Goal: Task Accomplishment & Management: Complete application form

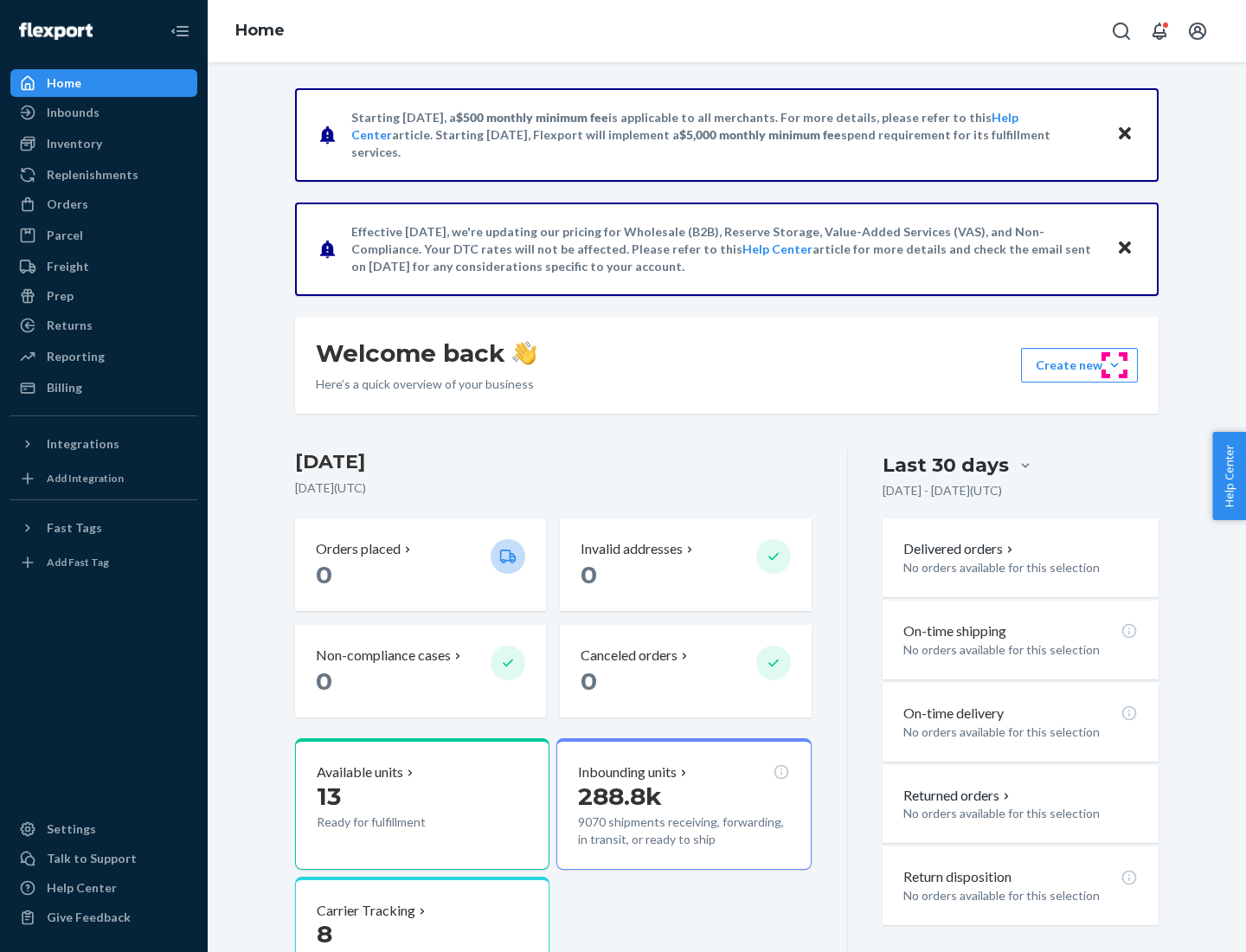
click at [1115, 365] on button "Create new Create new inbound Create new order Create new product" at bounding box center [1079, 365] width 117 height 35
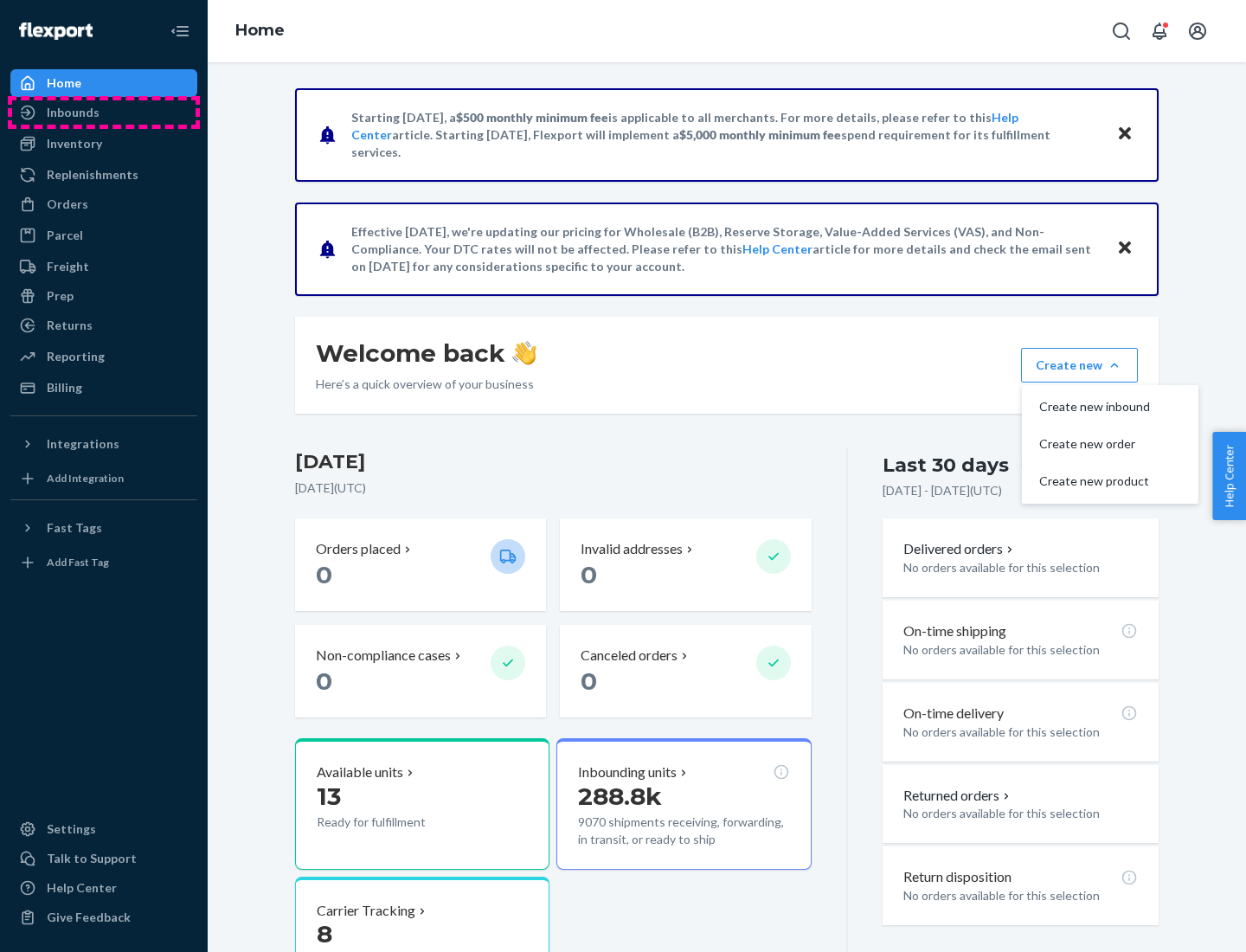
click at [104, 112] on div "Inbounds" at bounding box center [103, 112] width 184 height 24
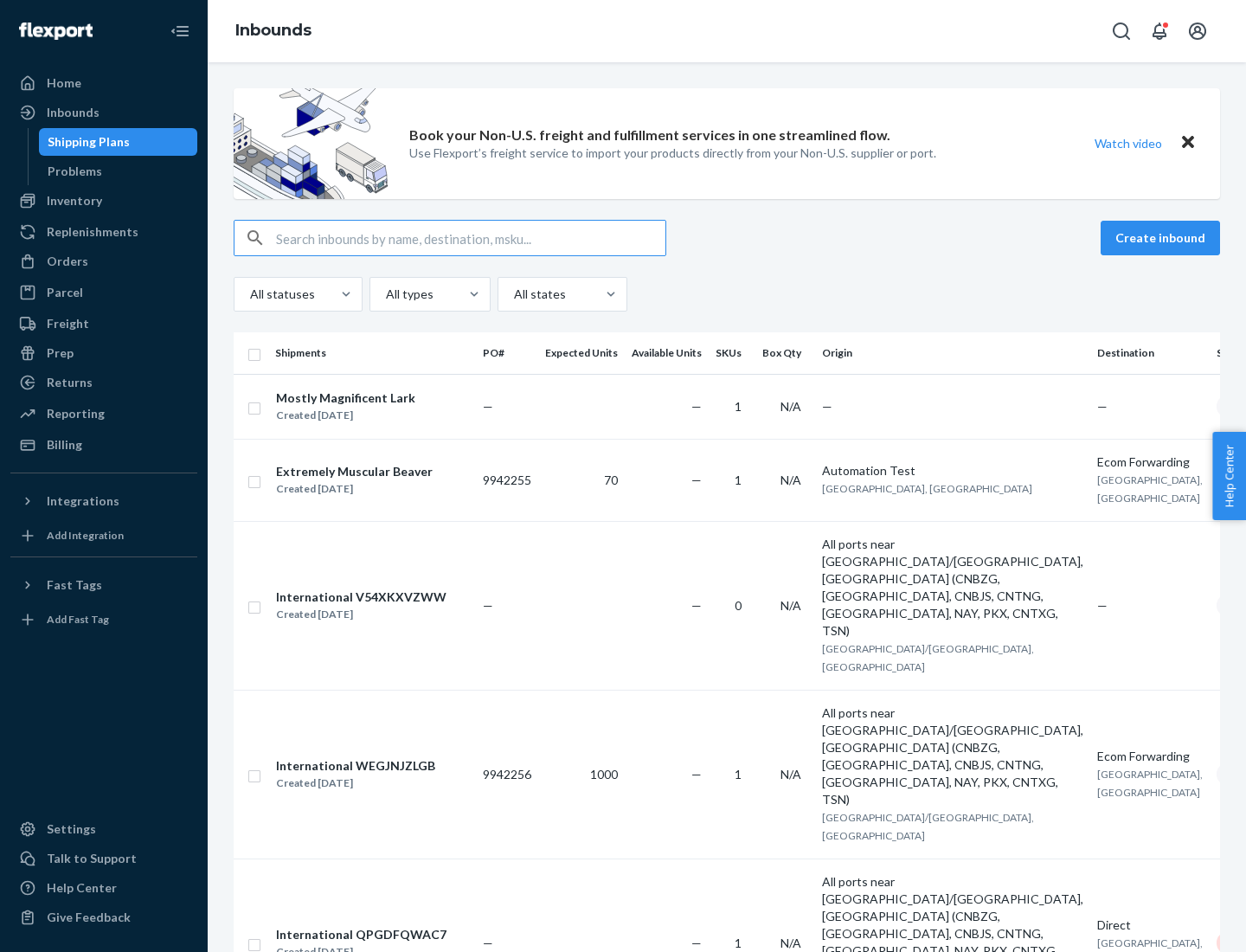
click at [1163, 238] on button "Create inbound" at bounding box center [1161, 237] width 119 height 35
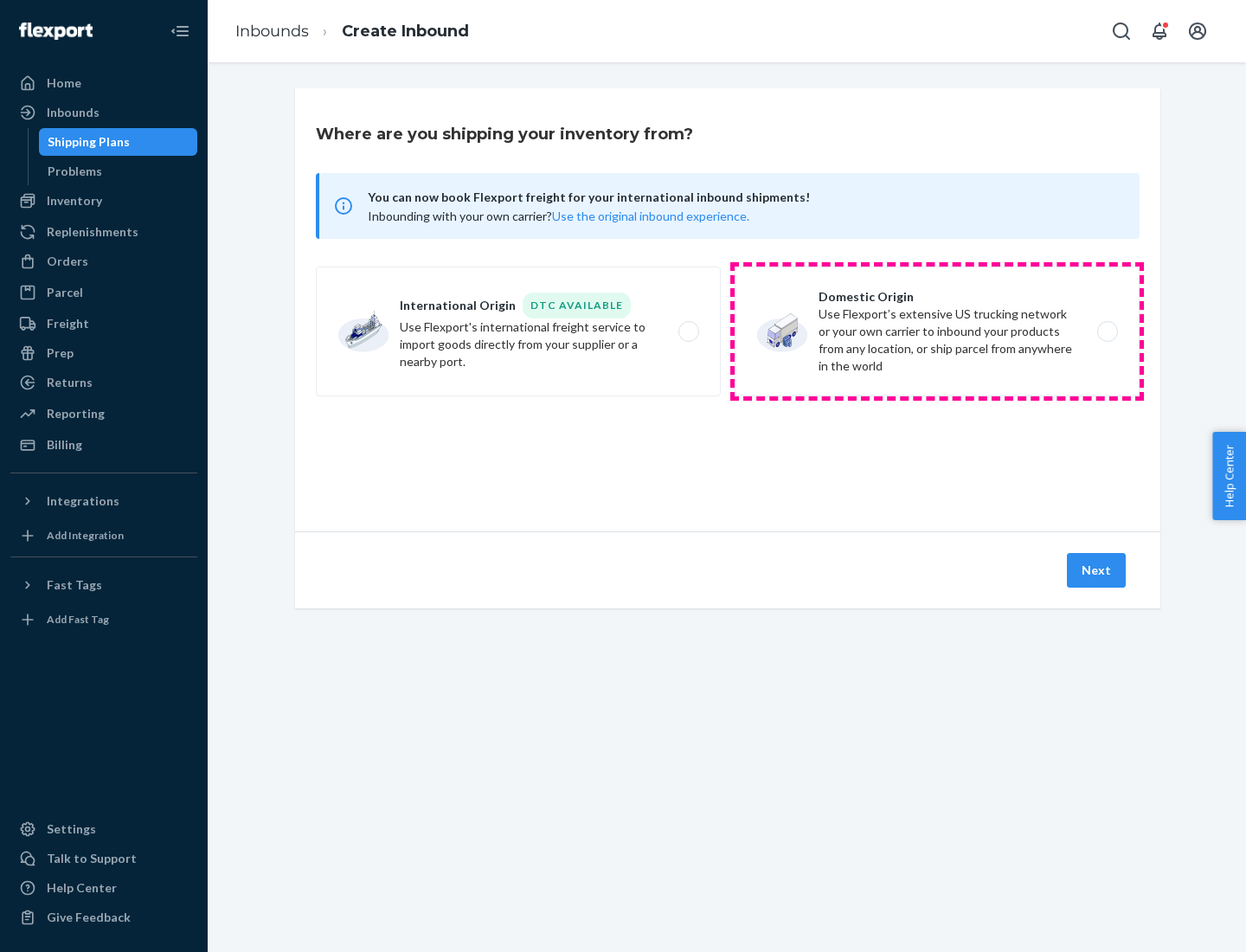
click at [937, 331] on label "Domestic Origin Use Flexport’s extensive US trucking network or your own carrie…" at bounding box center [937, 331] width 405 height 130
click at [1107, 331] on input "Domestic Origin Use Flexport’s extensive US trucking network or your own carrie…" at bounding box center [1112, 331] width 11 height 11
radio input "true"
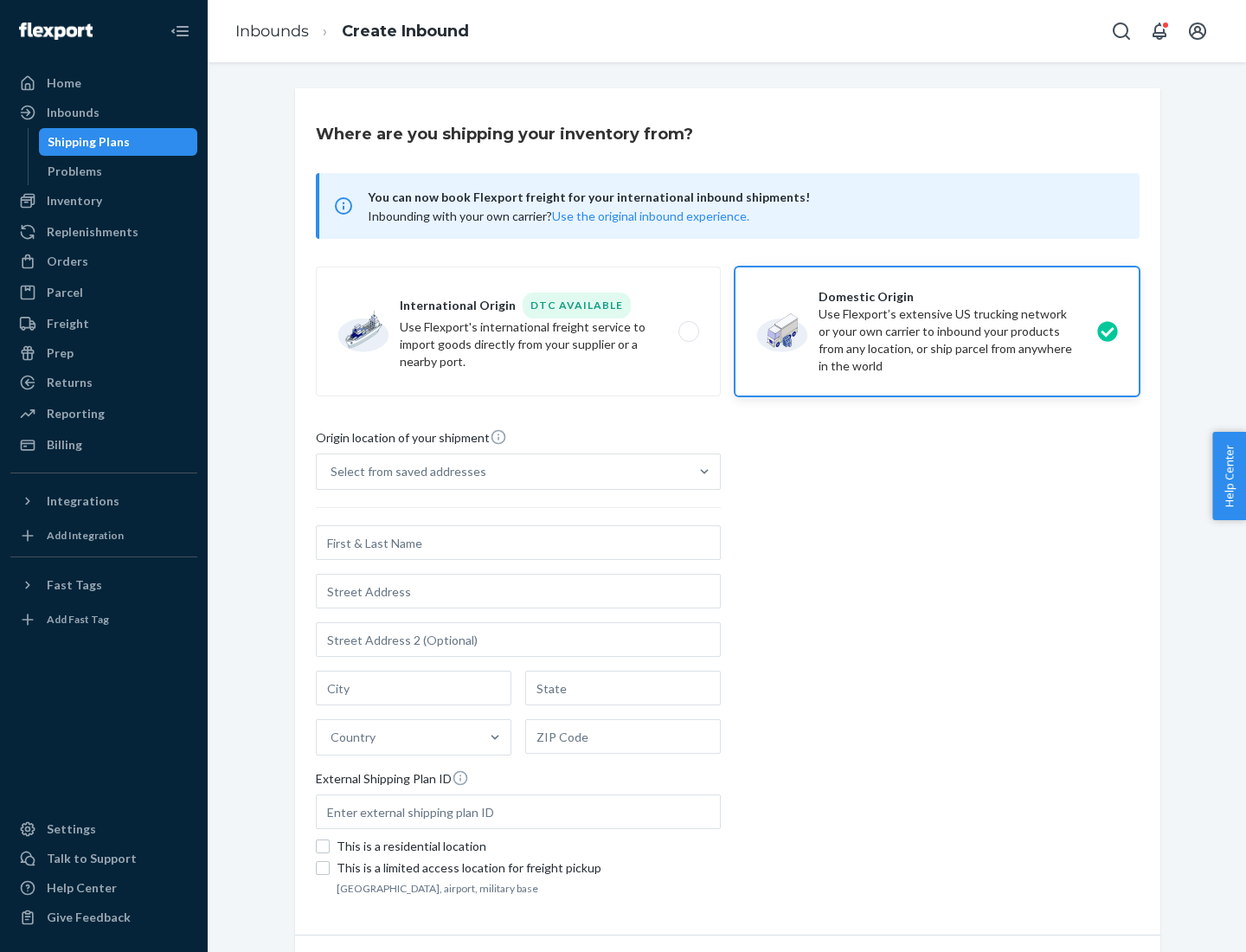
click at [404, 471] on div "Select from saved addresses" at bounding box center [408, 471] width 156 height 17
click at [332, 471] on input "Select from saved addresses" at bounding box center [331, 471] width 2 height 17
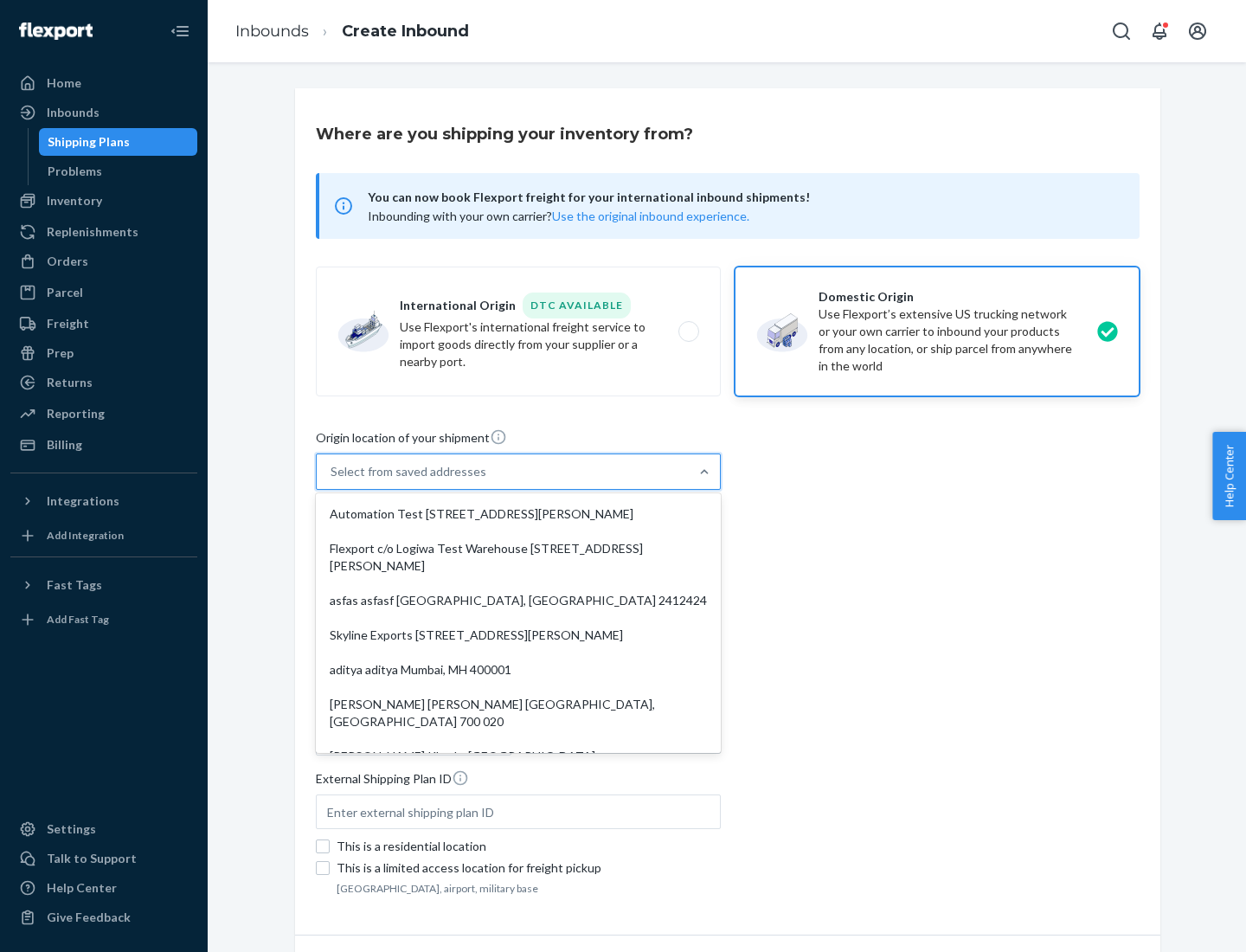
scroll to position [7, 0]
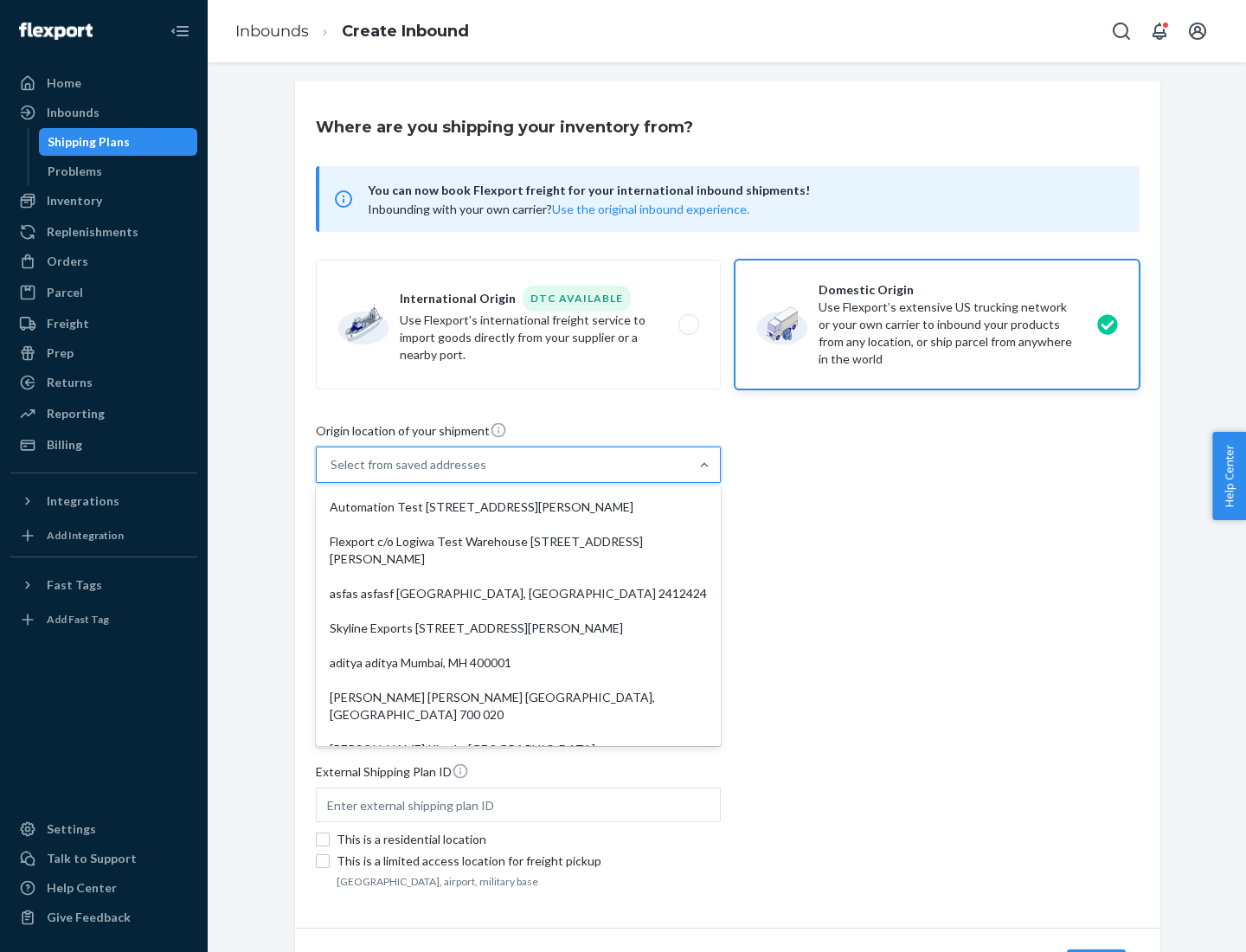
click at [519, 507] on div "Automation Test [STREET_ADDRESS][PERSON_NAME]" at bounding box center [518, 507] width 398 height 35
click at [332, 473] on input "option Automation Test [STREET_ADDRESS][PERSON_NAME]. 9 results available. Use …" at bounding box center [331, 464] width 2 height 17
type input "Automation Test"
type input "9th Floor"
type input "[GEOGRAPHIC_DATA]"
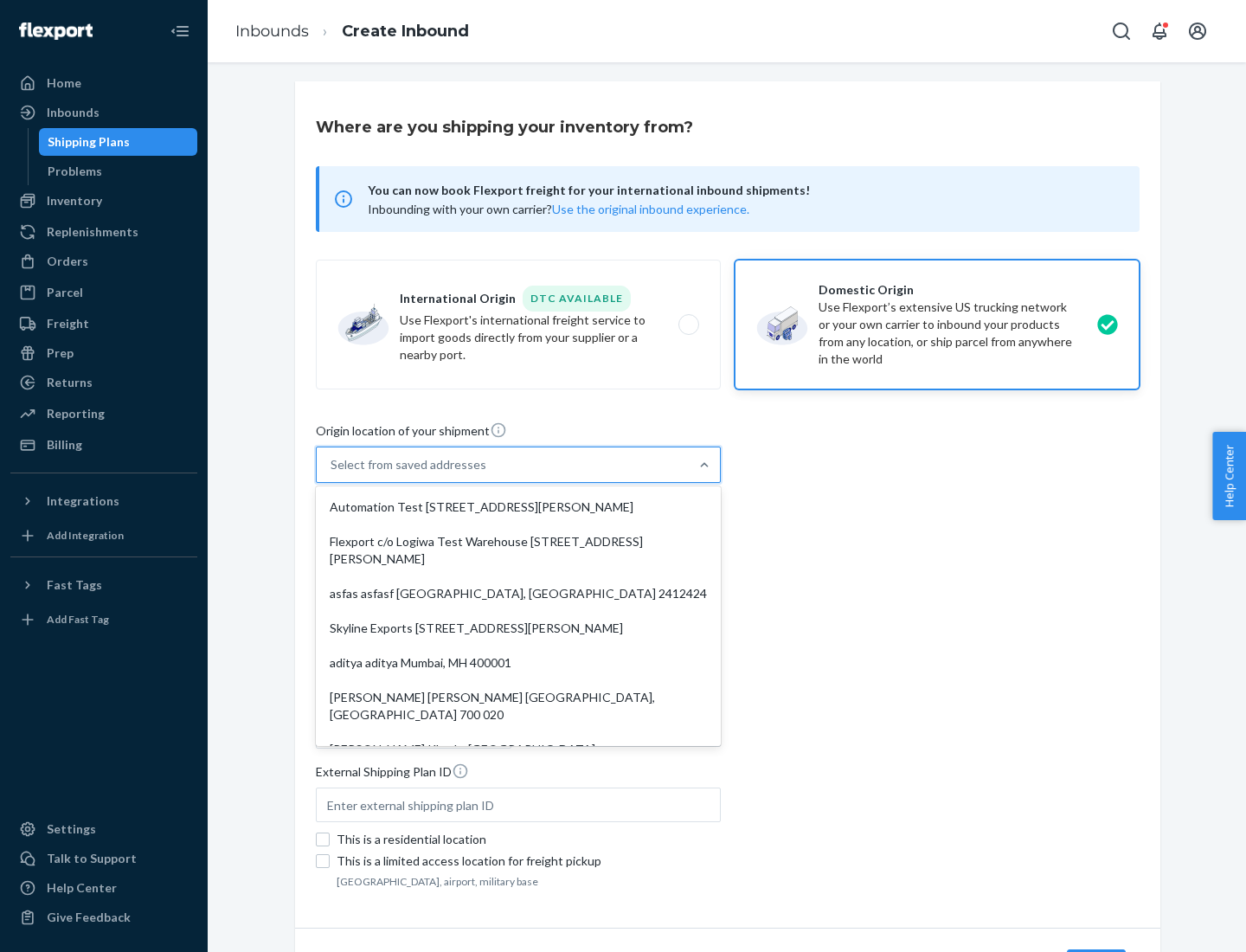
type input "CA"
type input "94104"
type input "[STREET_ADDRESS][PERSON_NAME]"
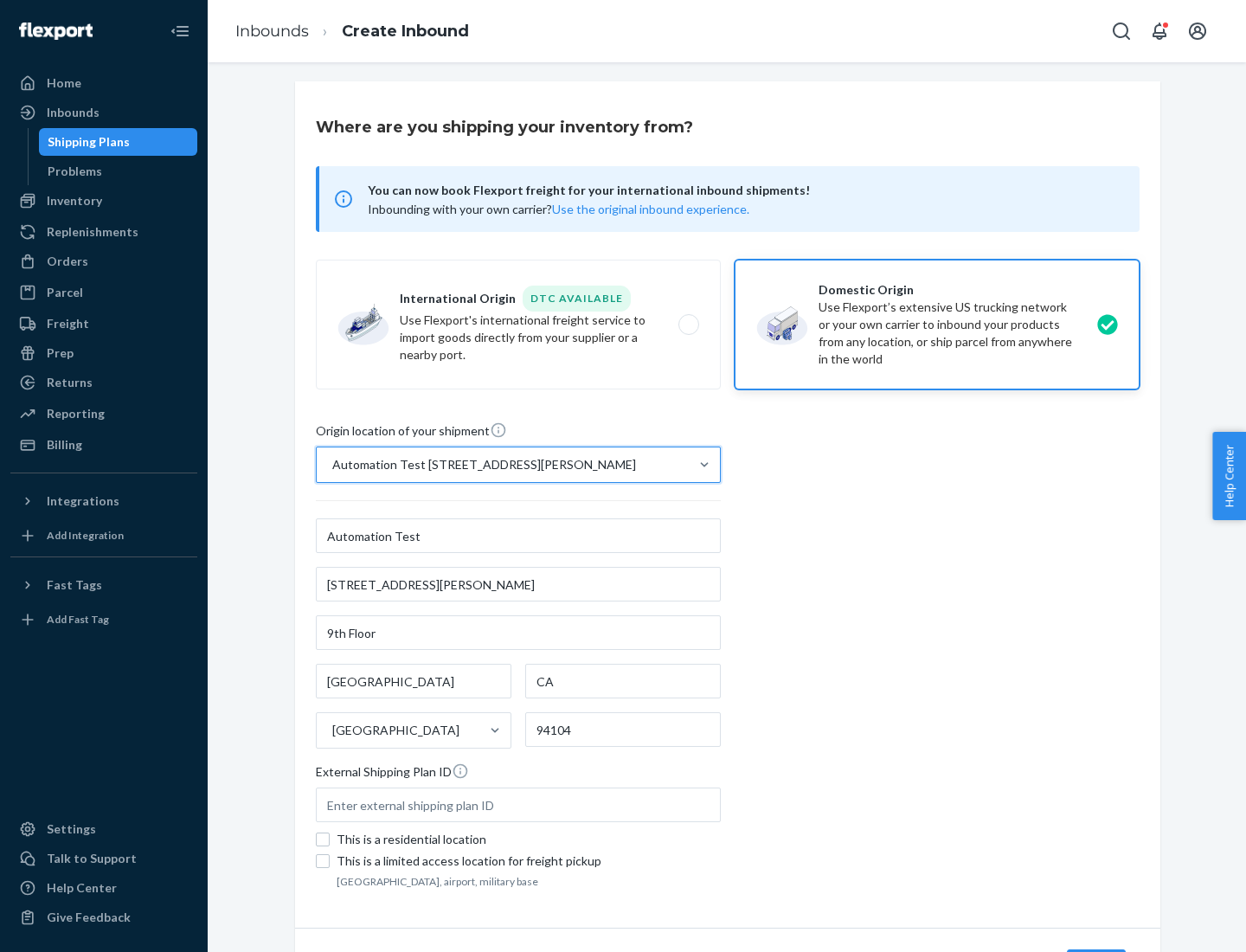
scroll to position [101, 0]
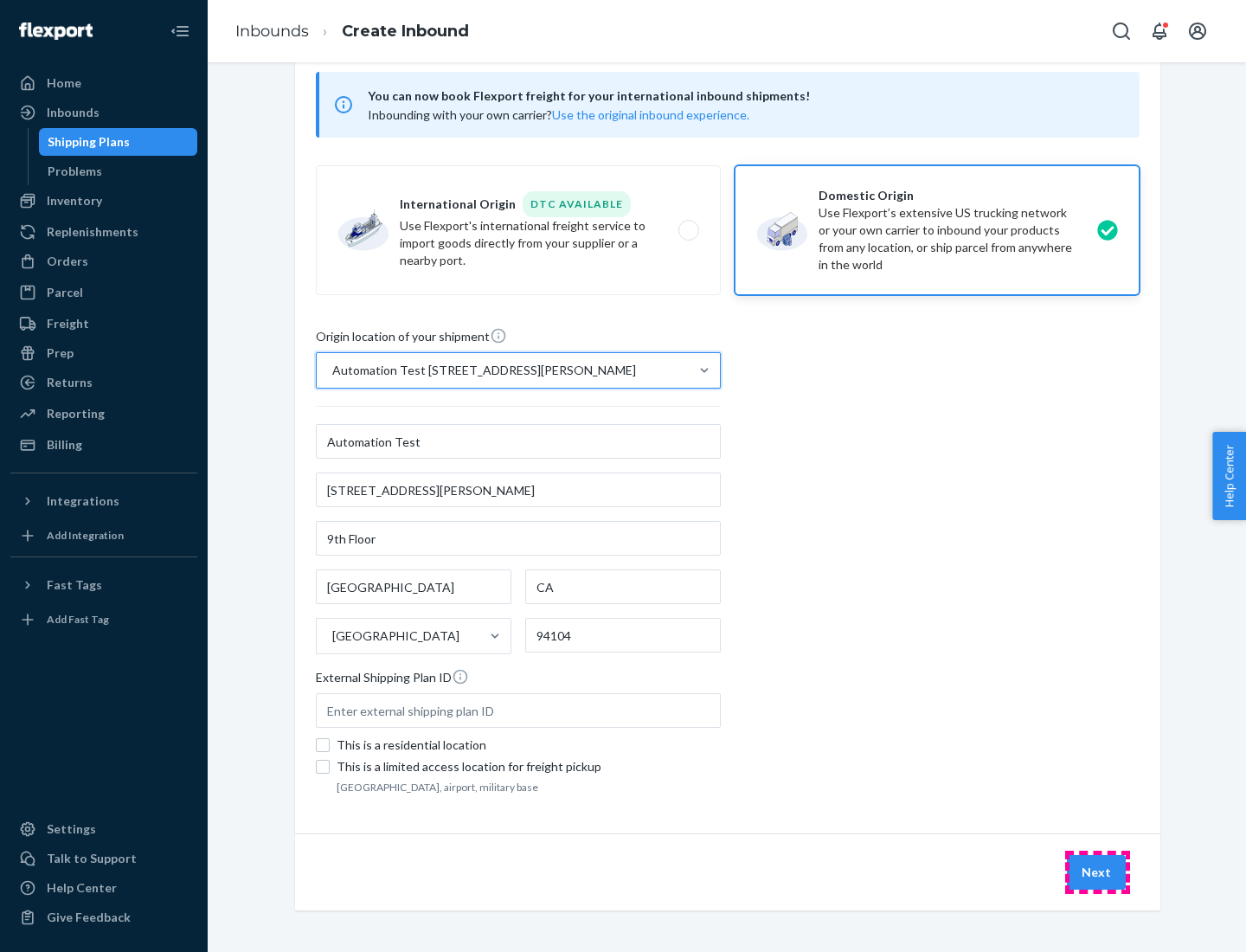
click at [1097, 872] on button "Next" at bounding box center [1096, 872] width 59 height 35
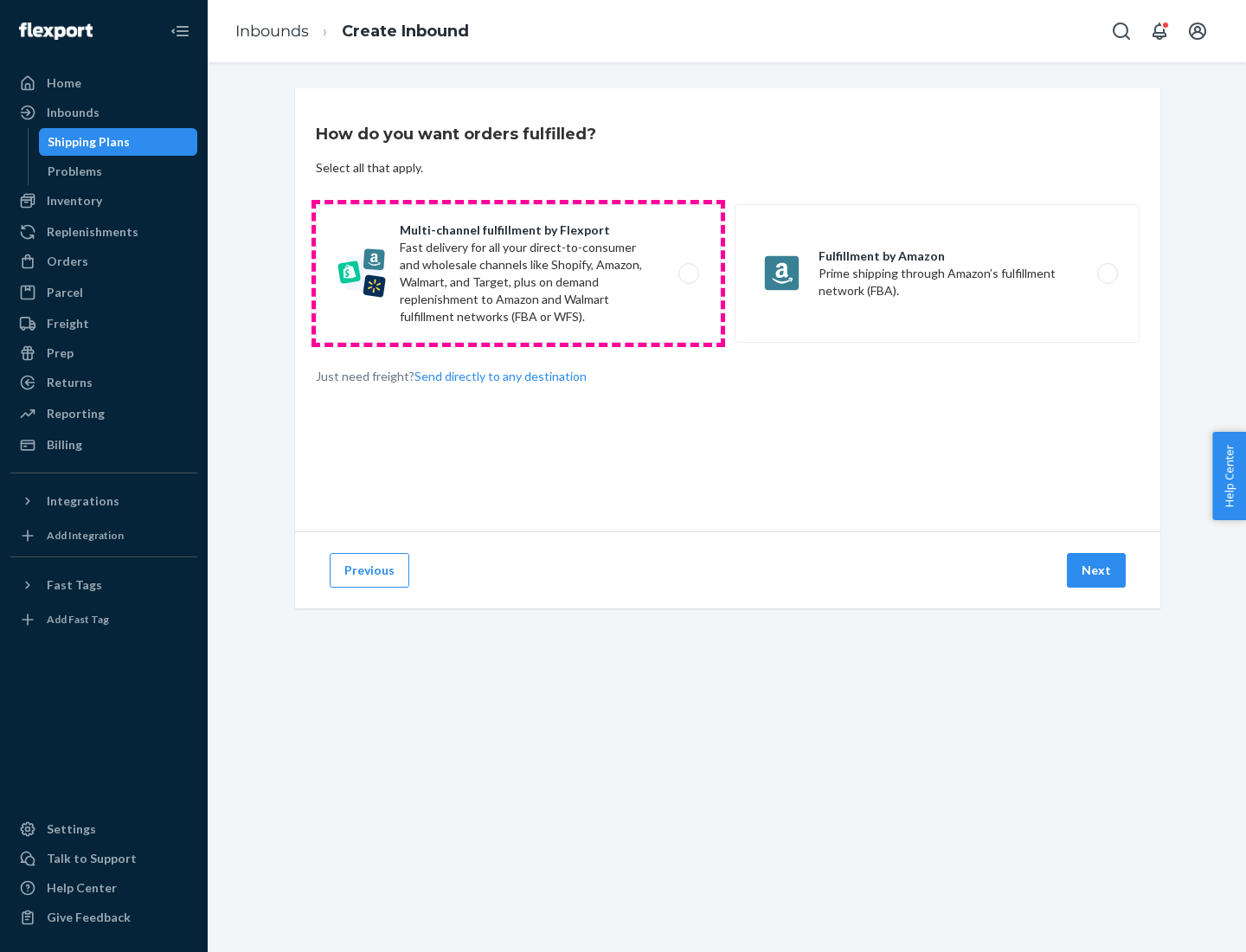
click at [519, 274] on label "Multi-channel fulfillment by Flexport Fast delivery for all your direct-to-cons…" at bounding box center [518, 274] width 405 height 139
click at [688, 274] on input "Multi-channel fulfillment by Flexport Fast delivery for all your direct-to-cons…" at bounding box center [693, 273] width 11 height 11
radio input "true"
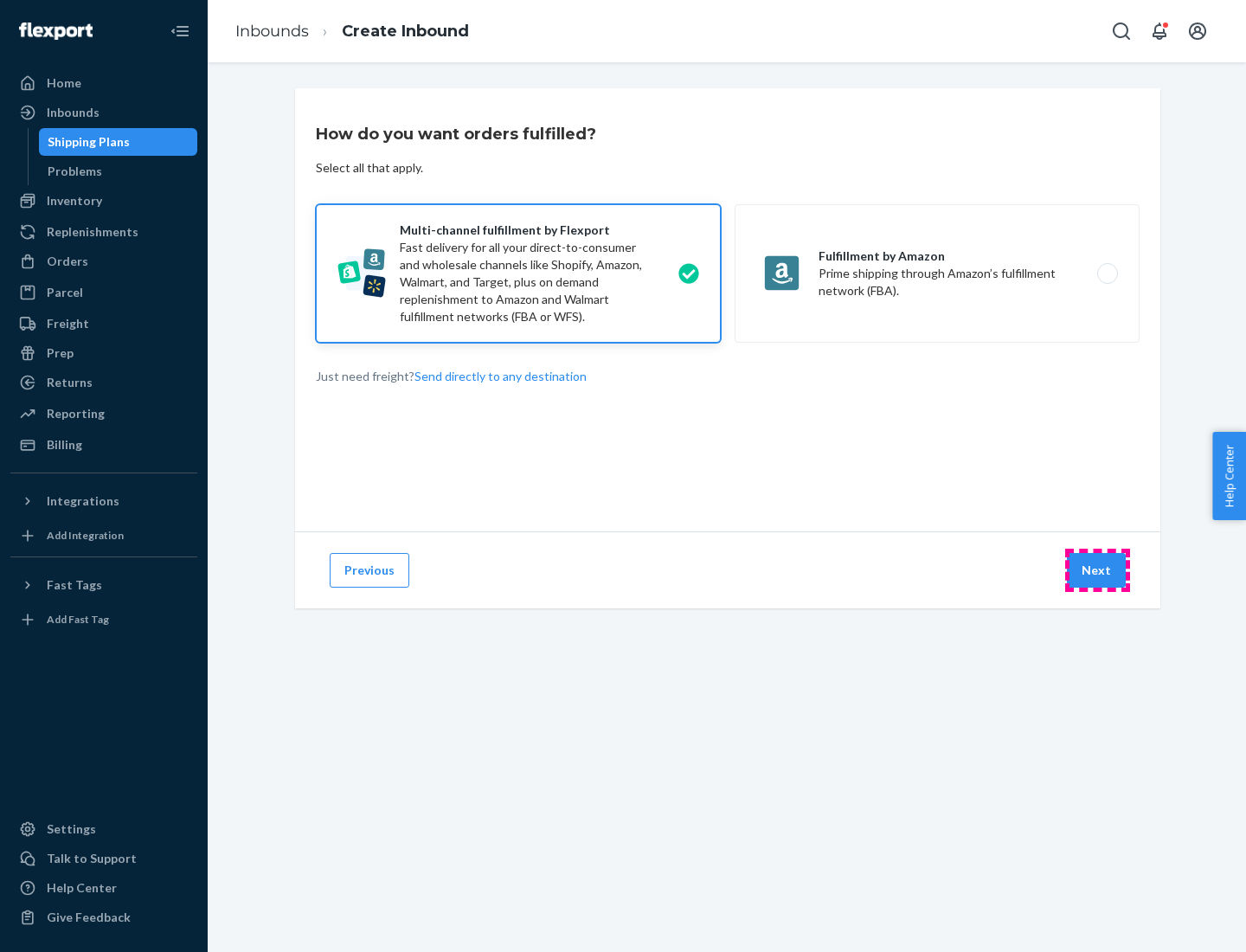
click at [1097, 570] on button "Next" at bounding box center [1096, 569] width 59 height 35
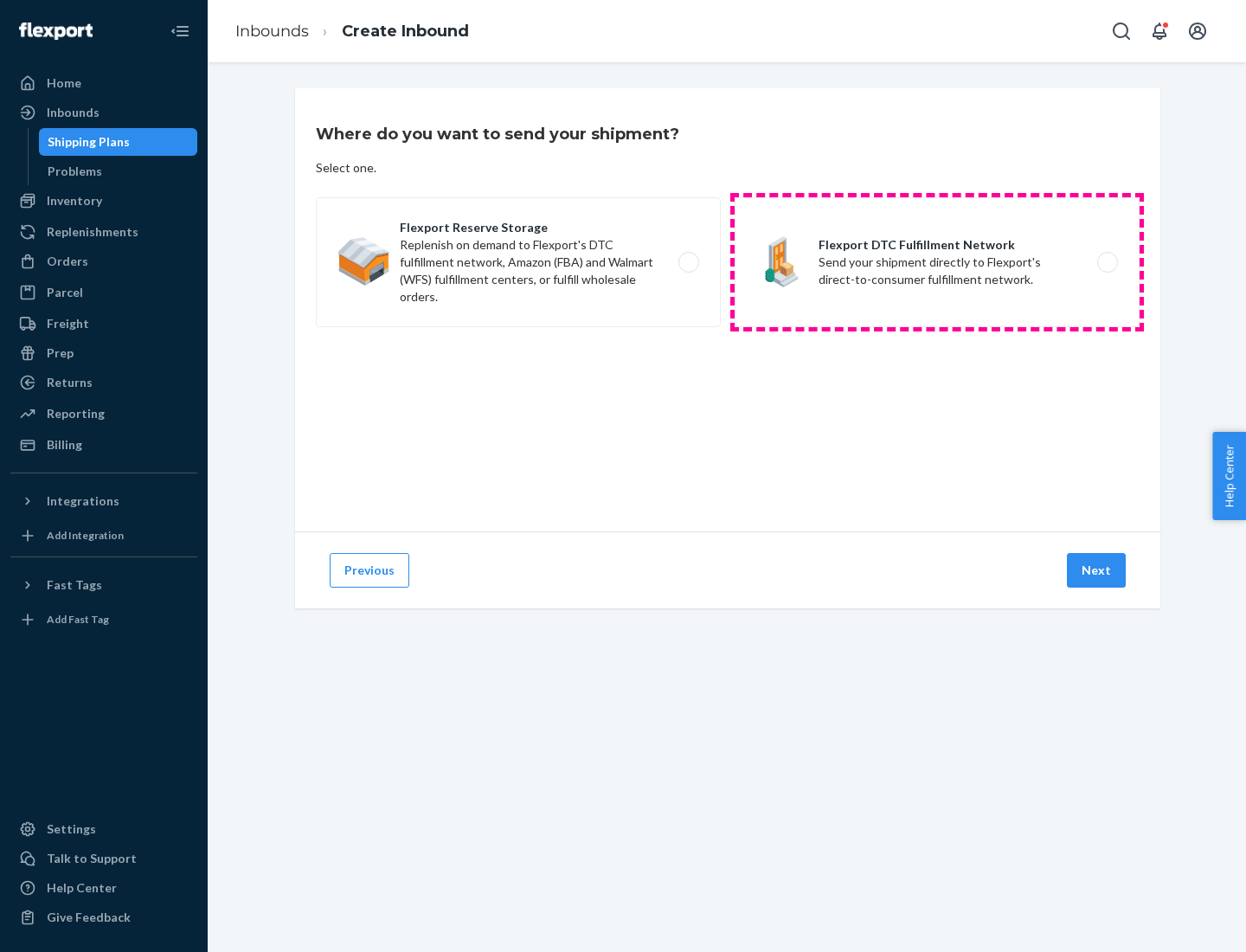
click at [937, 262] on label "Flexport DTC Fulfillment Network Send your shipment directly to Flexport's dire…" at bounding box center [937, 262] width 405 height 130
click at [1107, 262] on input "Flexport DTC Fulfillment Network Send your shipment directly to Flexport's dire…" at bounding box center [1112, 262] width 11 height 11
radio input "true"
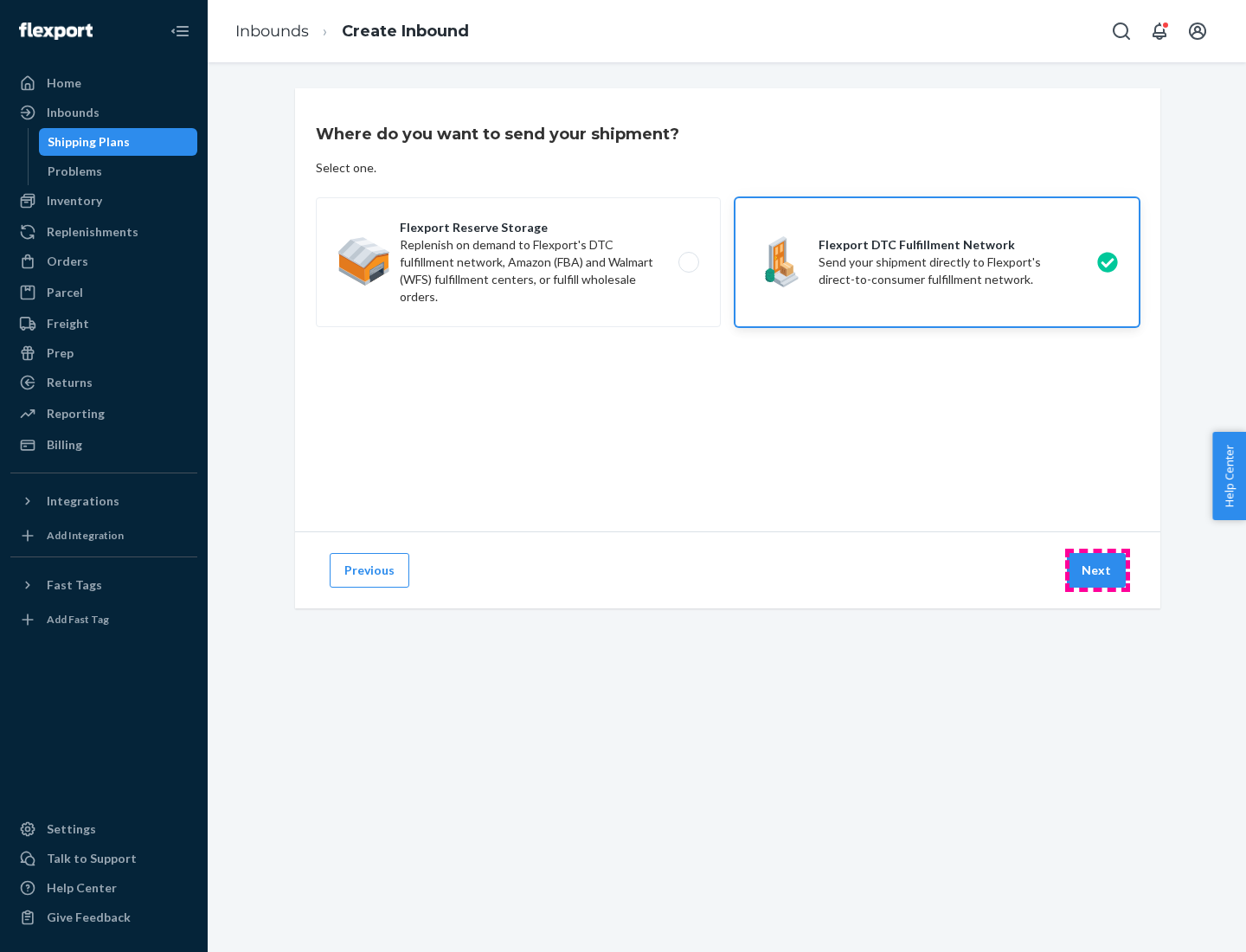
click at [1097, 570] on button "Next" at bounding box center [1096, 569] width 59 height 35
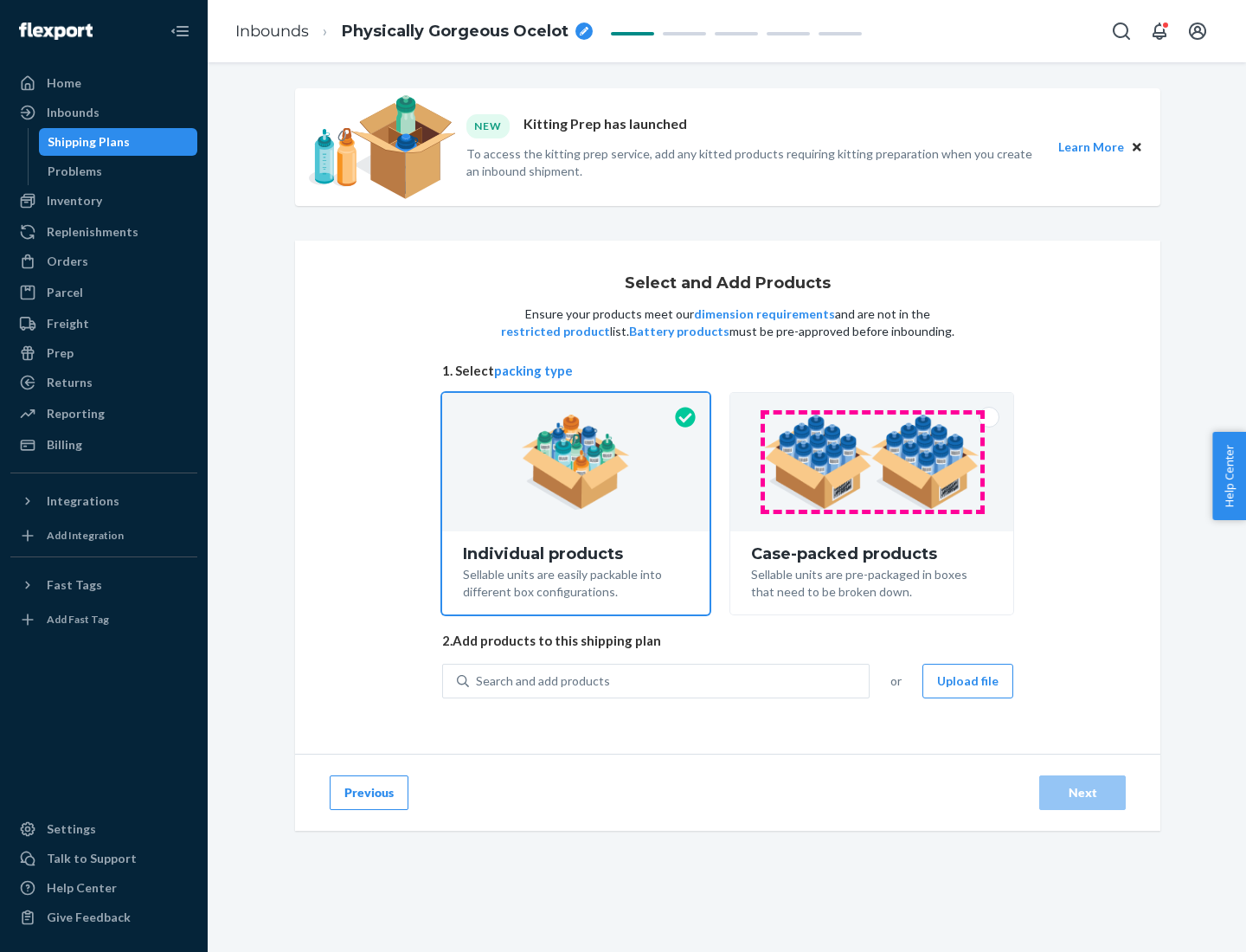
click at [872, 462] on img at bounding box center [871, 462] width 215 height 95
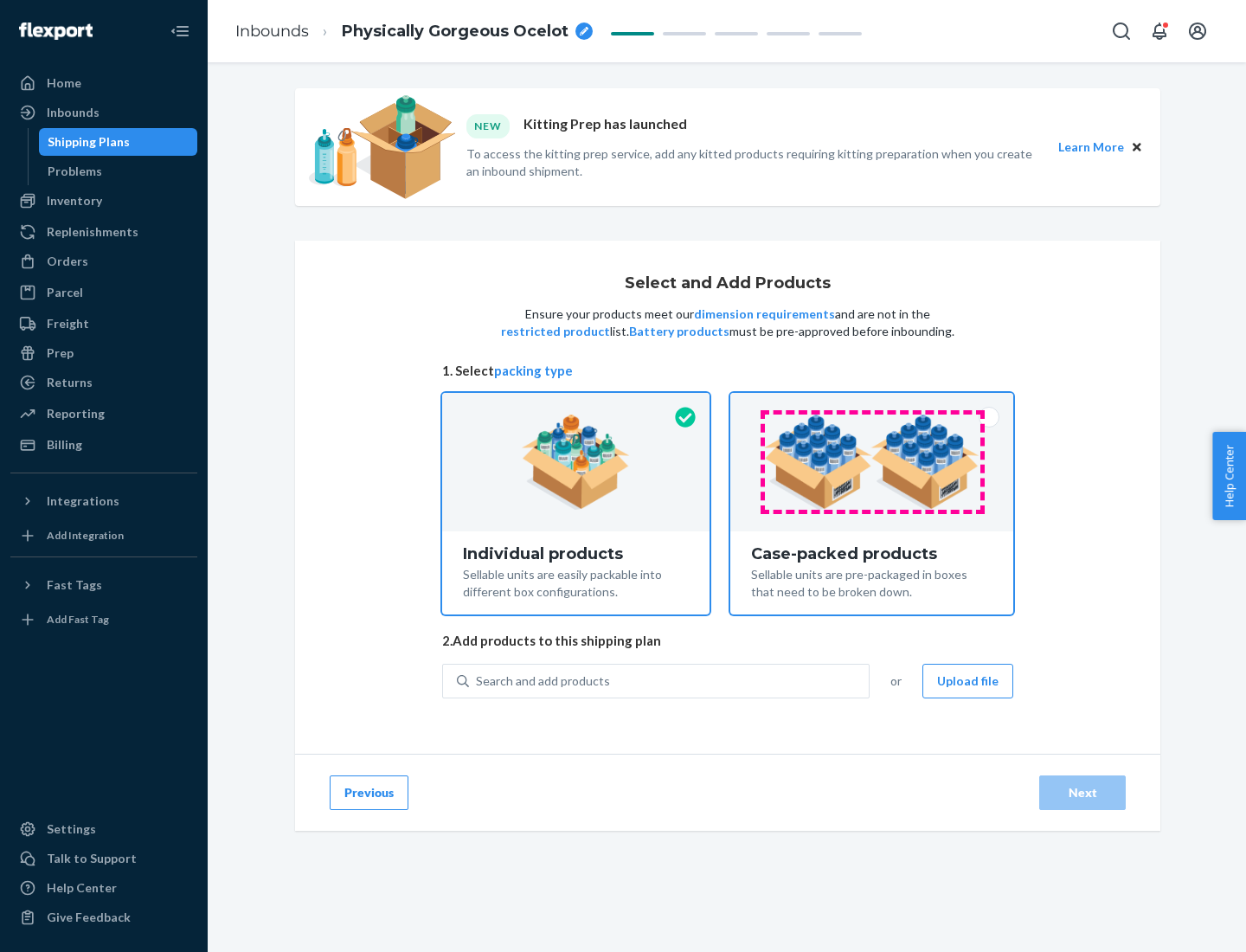
click at [872, 404] on input "Case-packed products Sellable units are pre-packaged in boxes that need to be b…" at bounding box center [871, 398] width 11 height 11
radio input "true"
radio input "false"
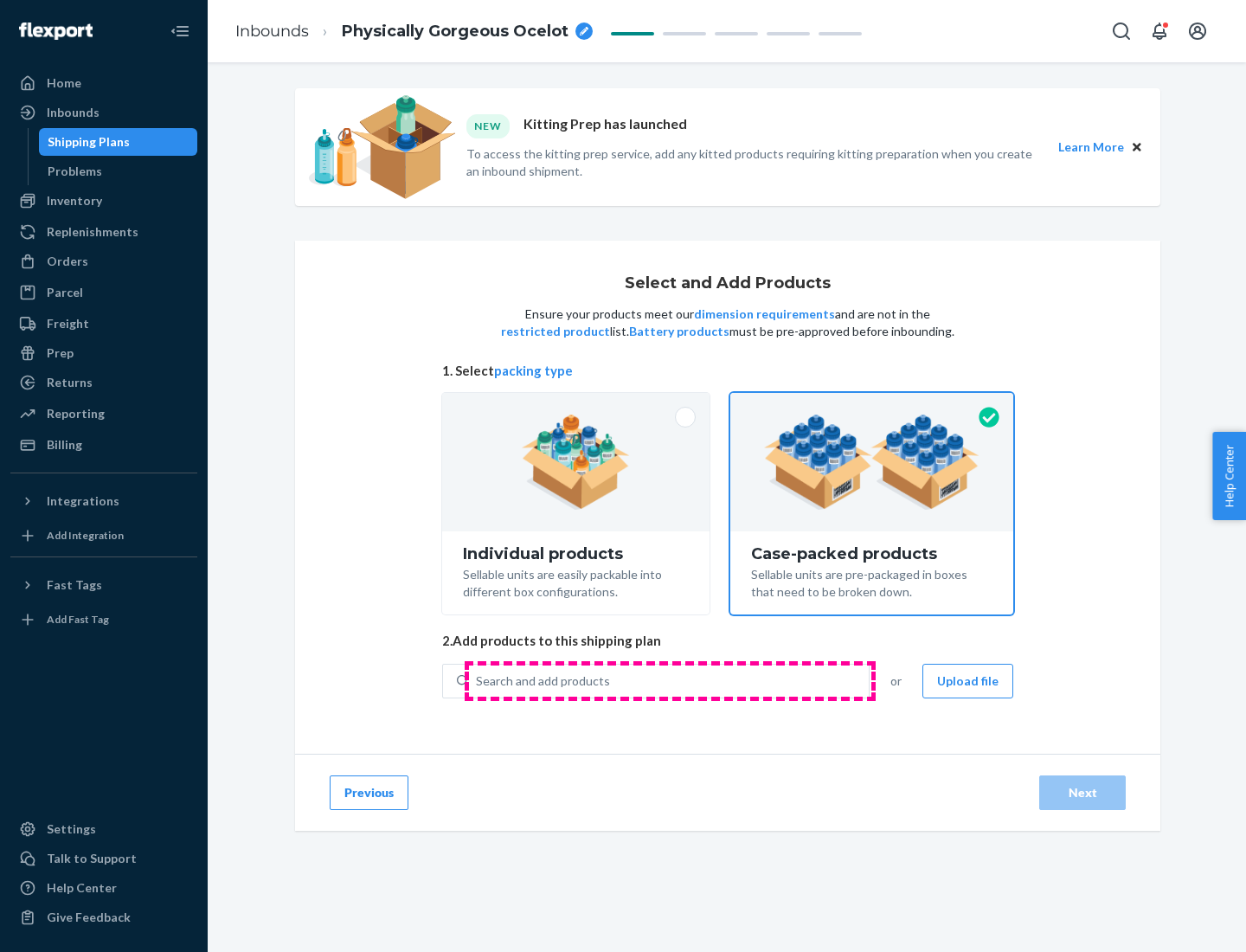
click at [670, 680] on div "Search and add products" at bounding box center [669, 680] width 400 height 31
click at [478, 680] on input "Search and add products" at bounding box center [477, 680] width 2 height 17
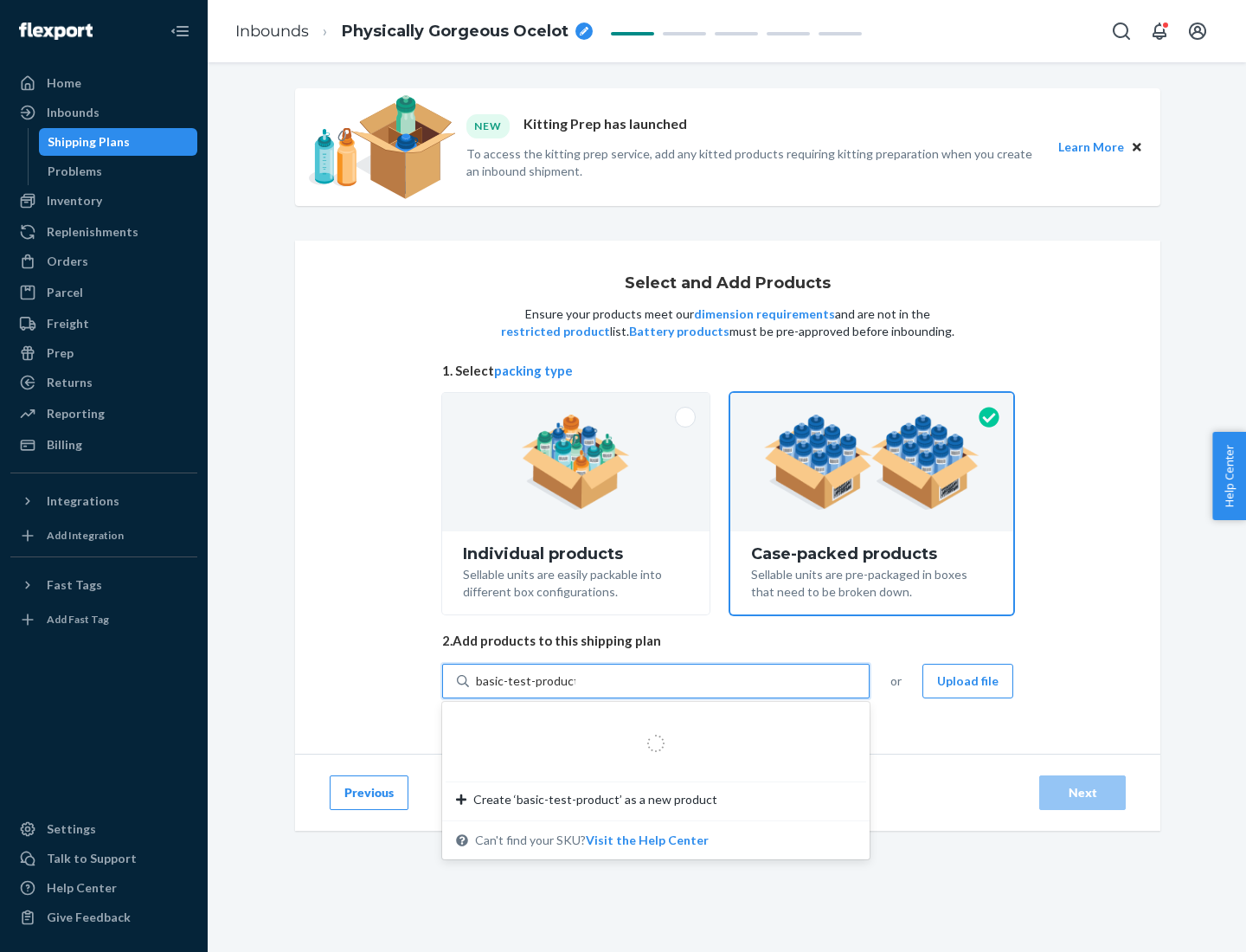
type input "basic-test-product-1"
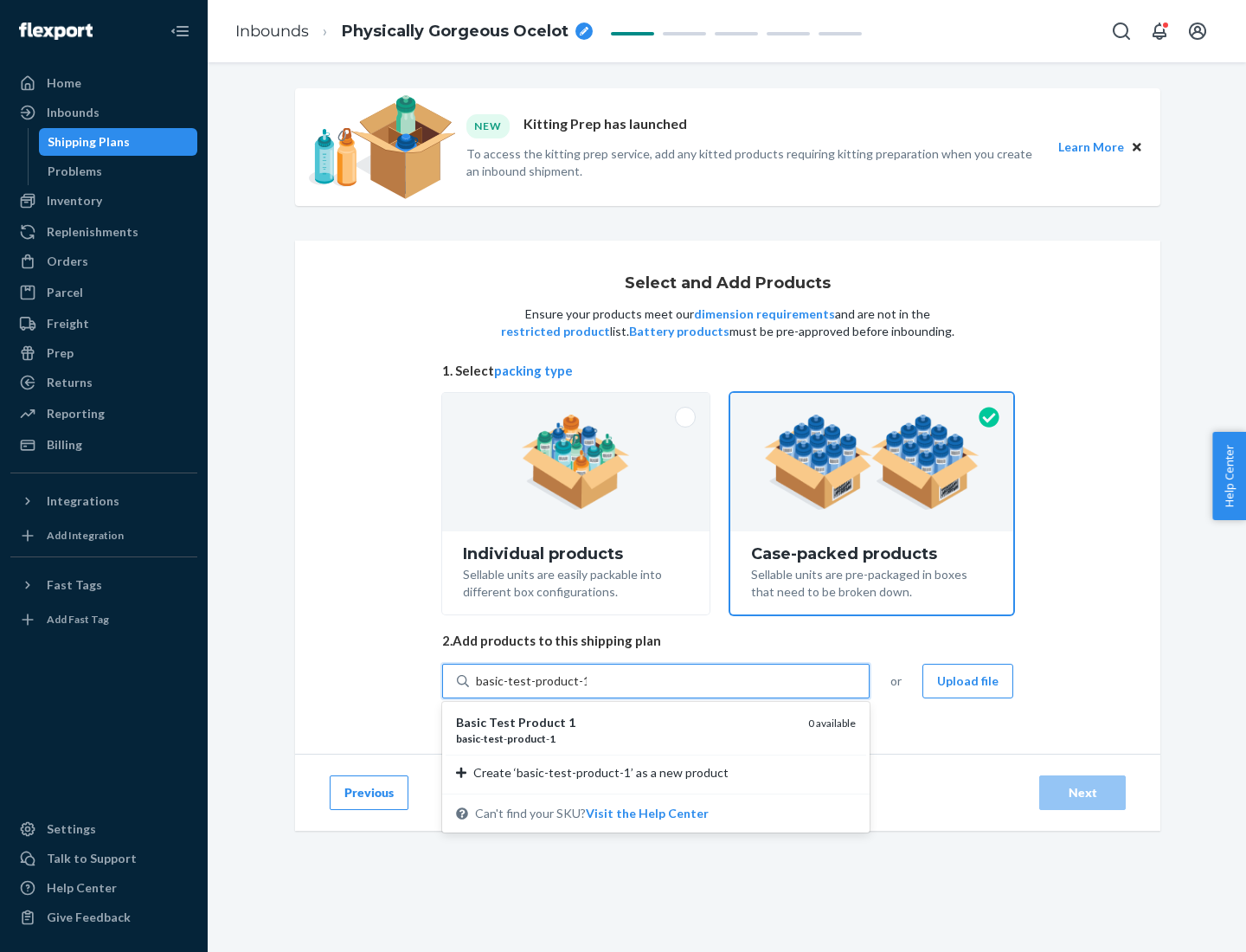
click at [626, 738] on div "basic - test - product - 1" at bounding box center [625, 738] width 338 height 15
click at [586, 689] on input "basic-test-product-1" at bounding box center [532, 680] width 111 height 17
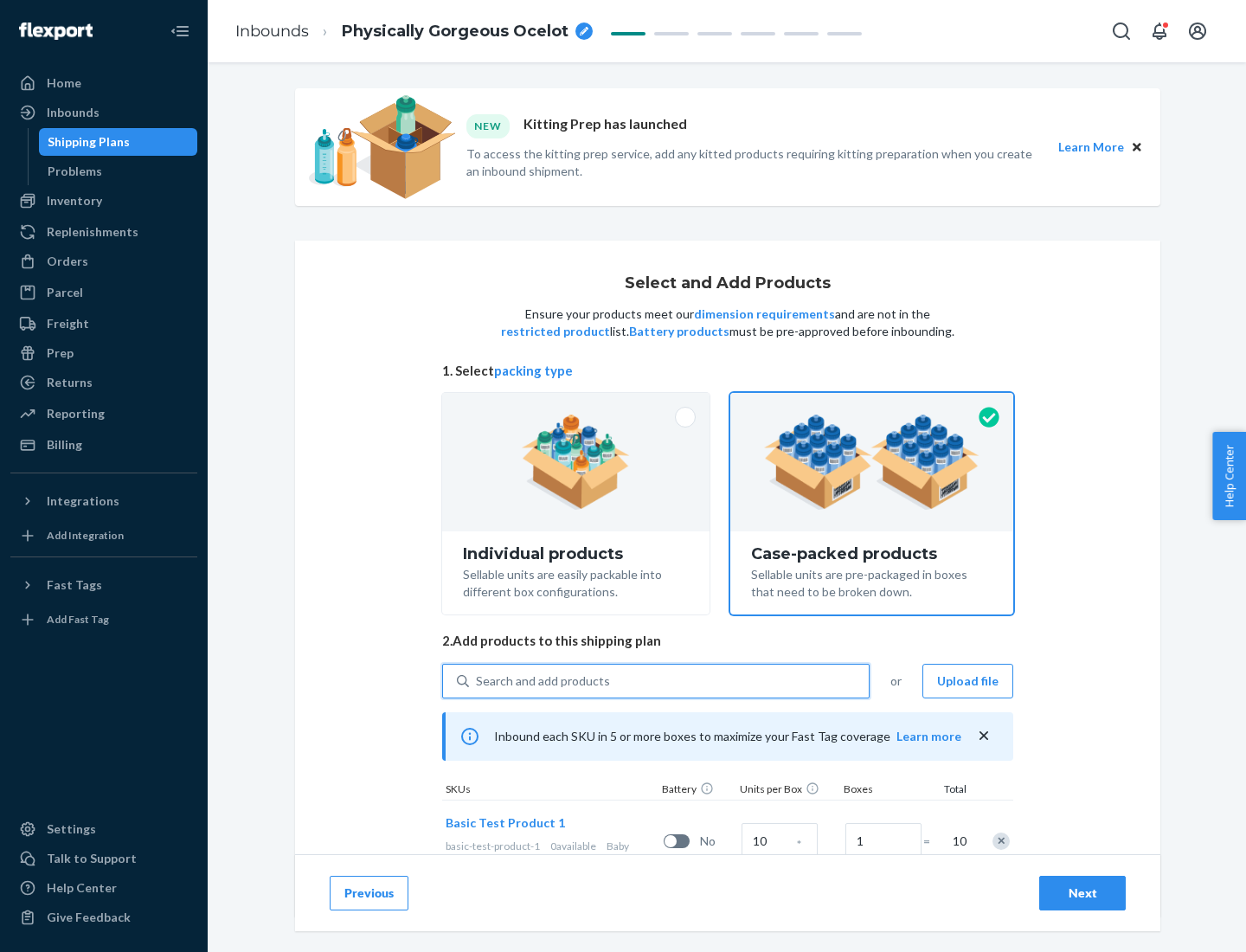
scroll to position [62, 0]
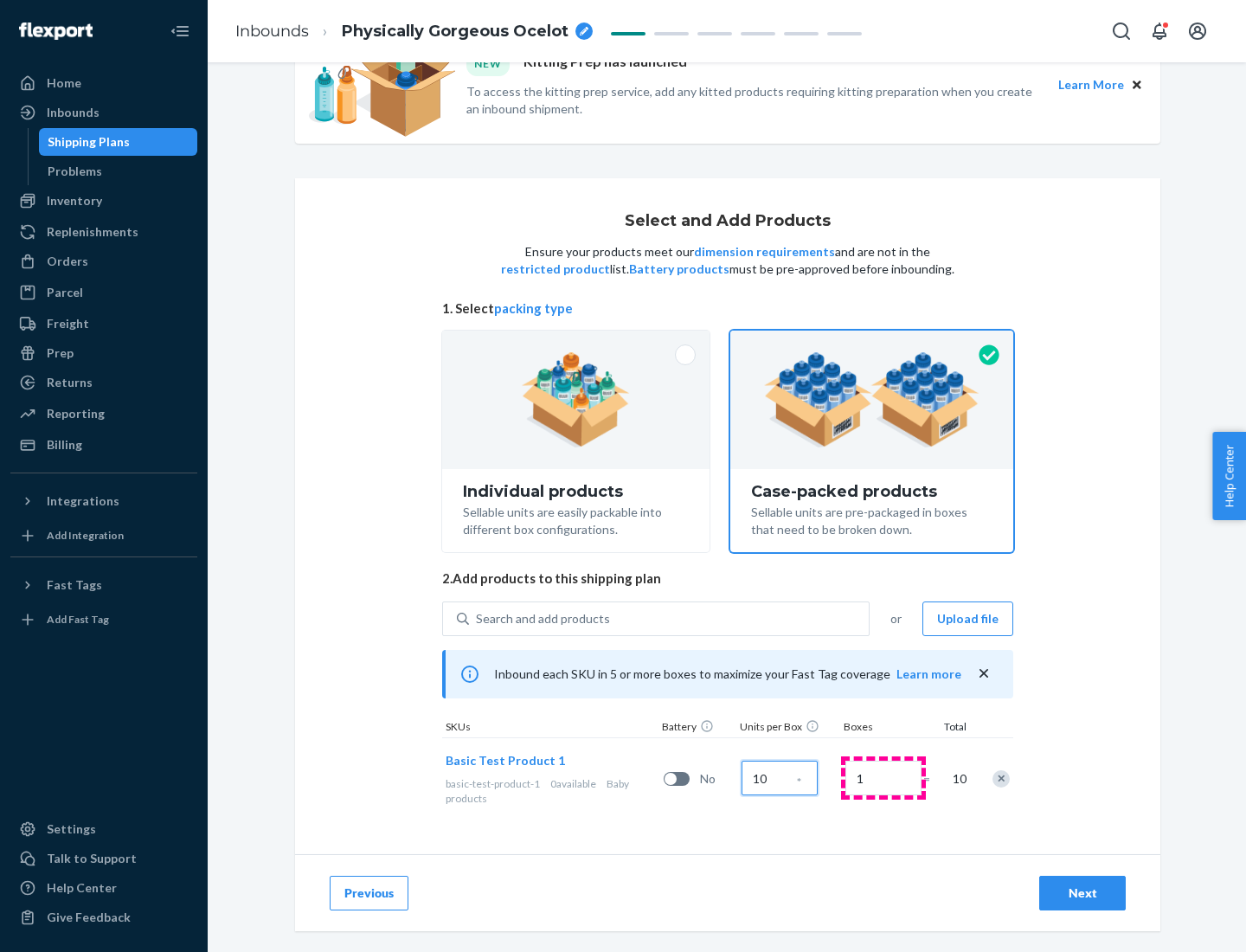
type input "10"
type input "7"
click at [1082, 892] on div "Next" at bounding box center [1083, 892] width 58 height 17
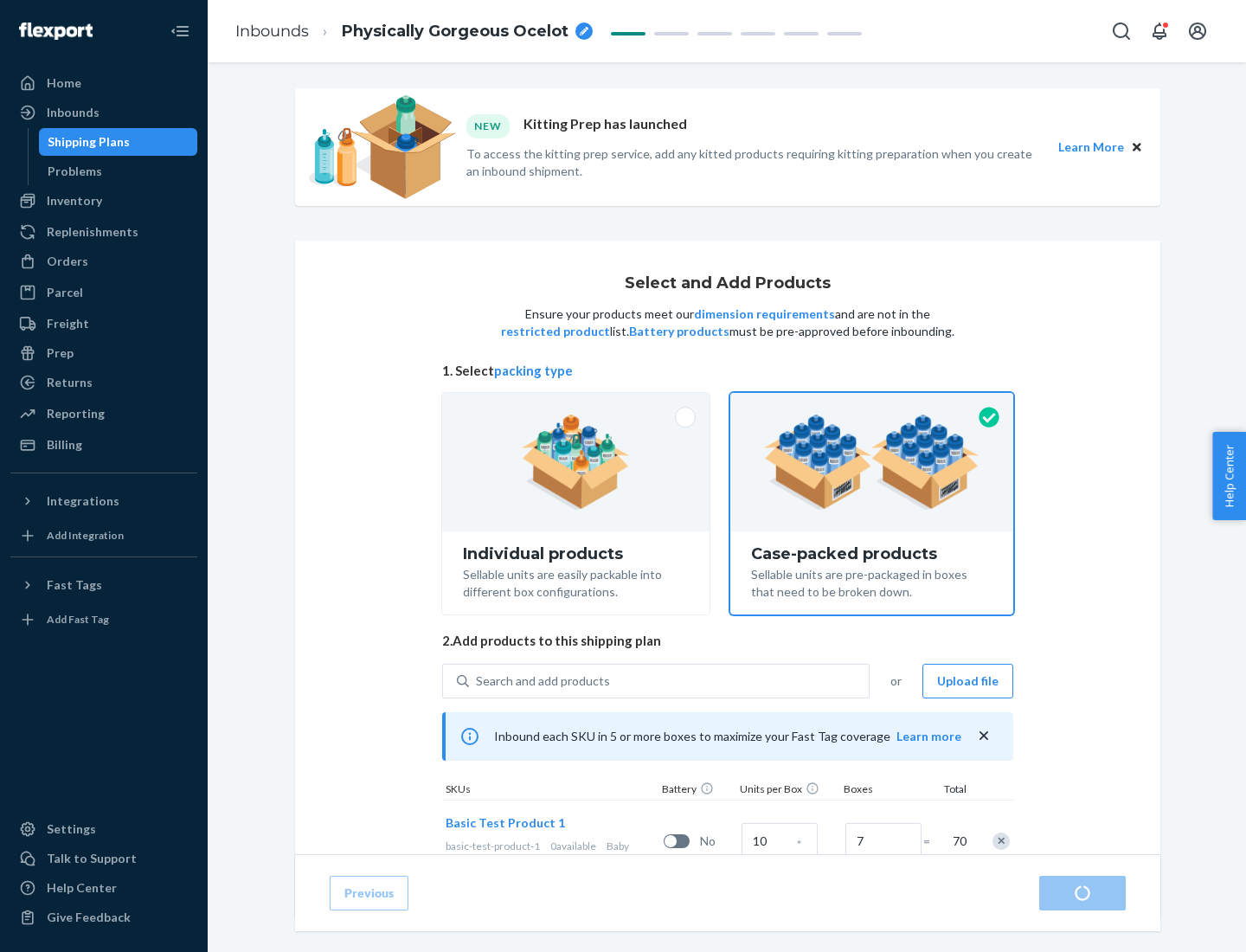
radio input "true"
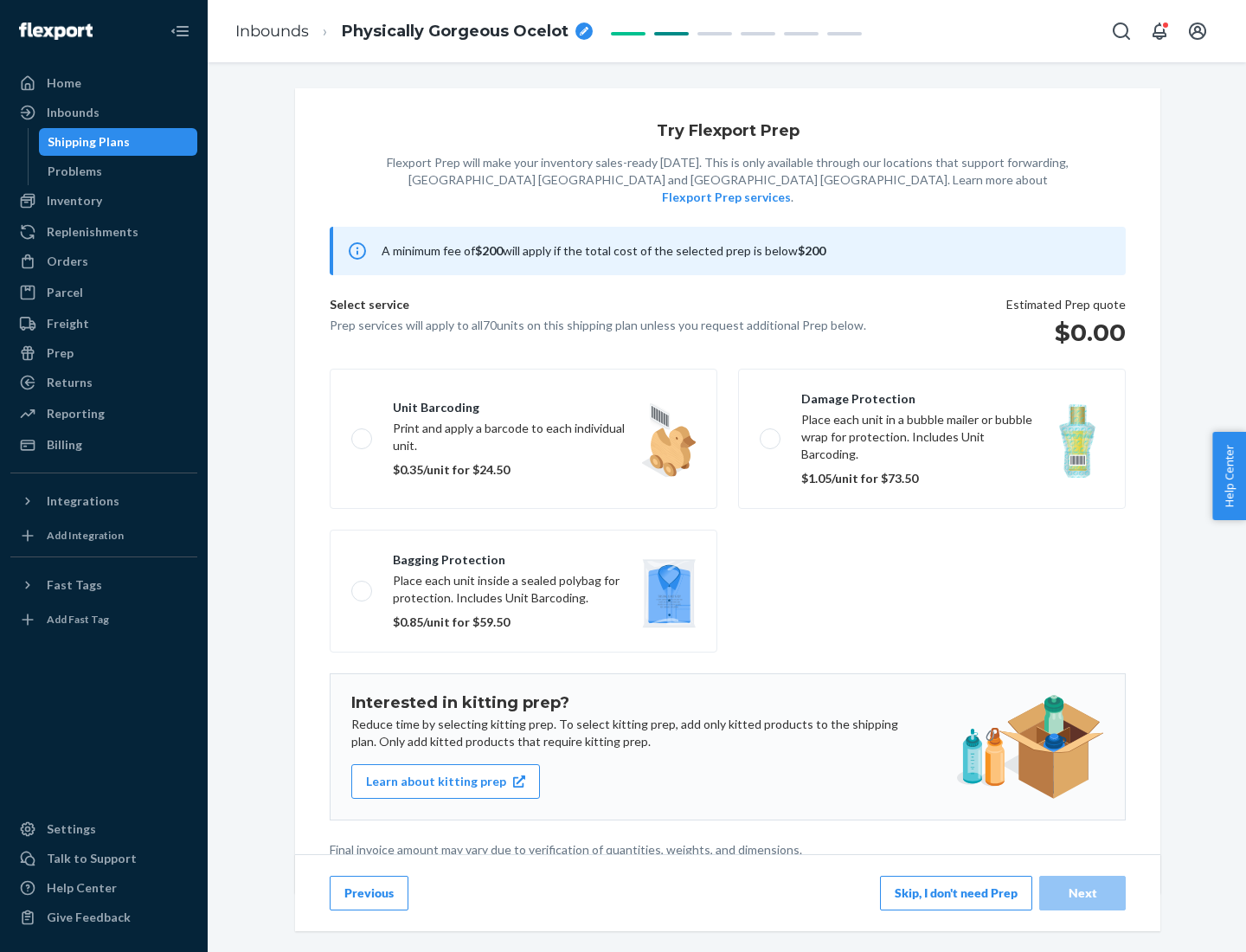
scroll to position [4, 0]
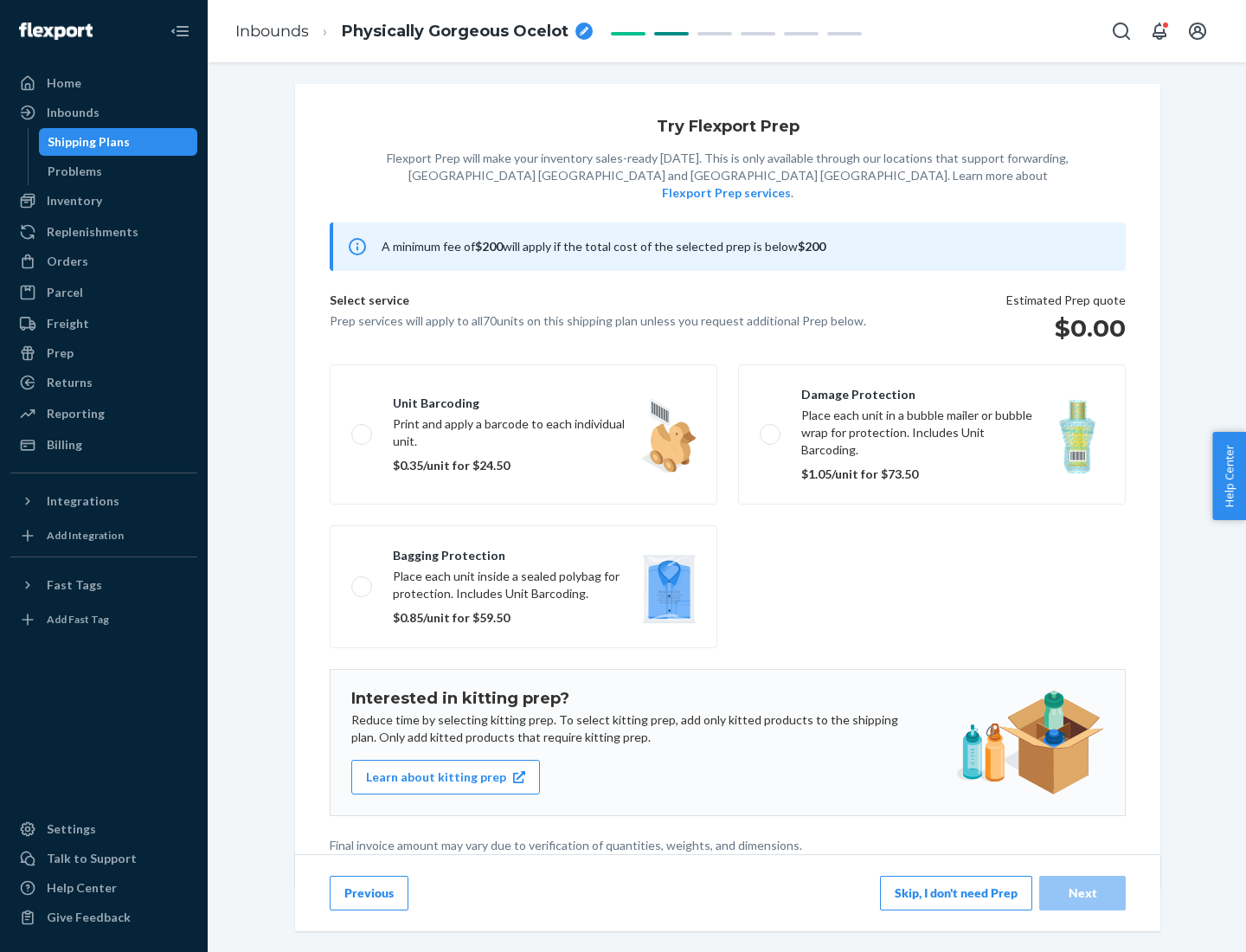
click at [524, 551] on label "Bagging protection Place each unit inside a sealed polybag for protection. Incl…" at bounding box center [523, 587] width 388 height 123
click at [363, 580] on input "Bagging protection Place each unit inside a sealed polybag for protection. Incl…" at bounding box center [356, 585] width 11 height 11
checkbox input "true"
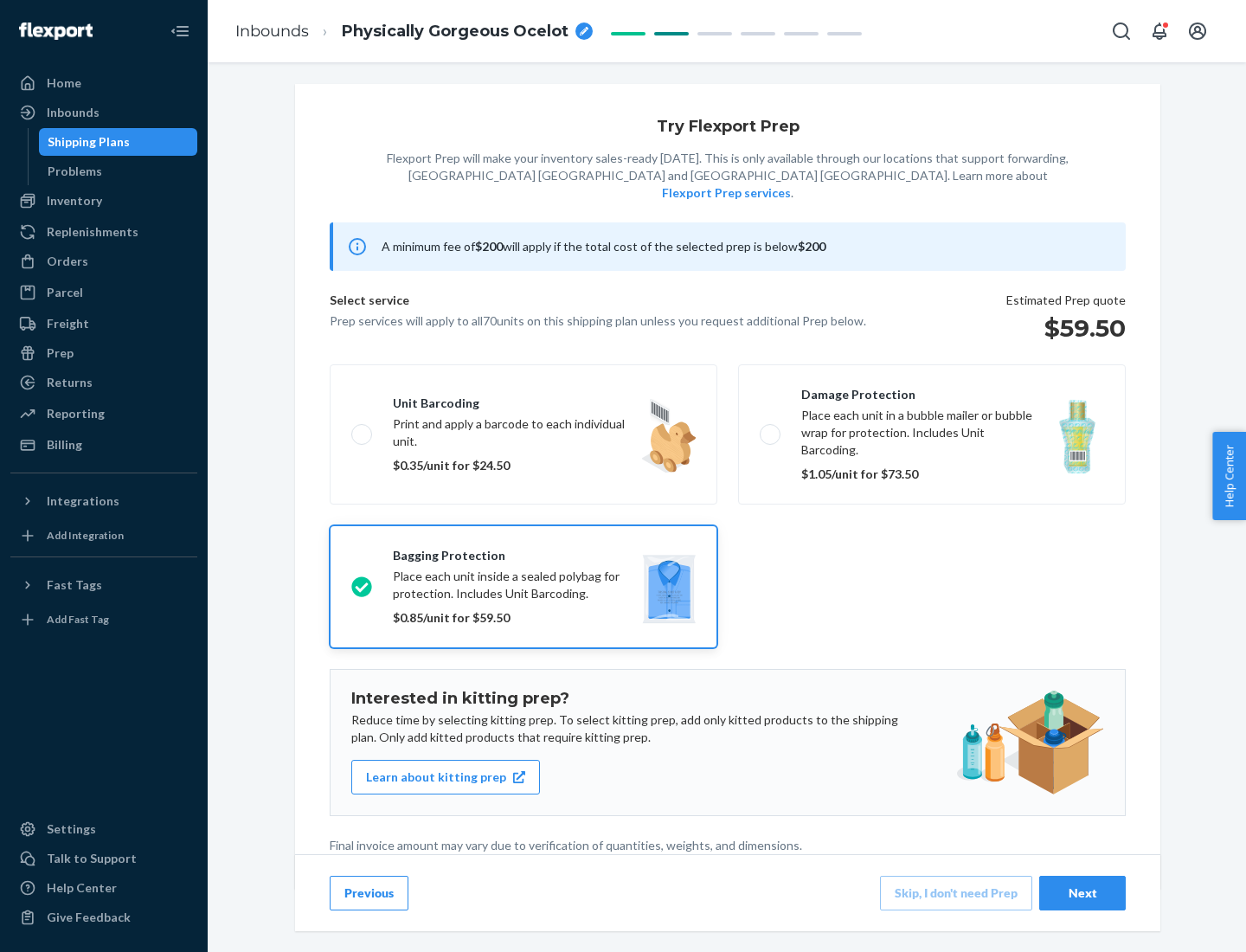
click at [1082, 892] on div "Next" at bounding box center [1083, 892] width 58 height 17
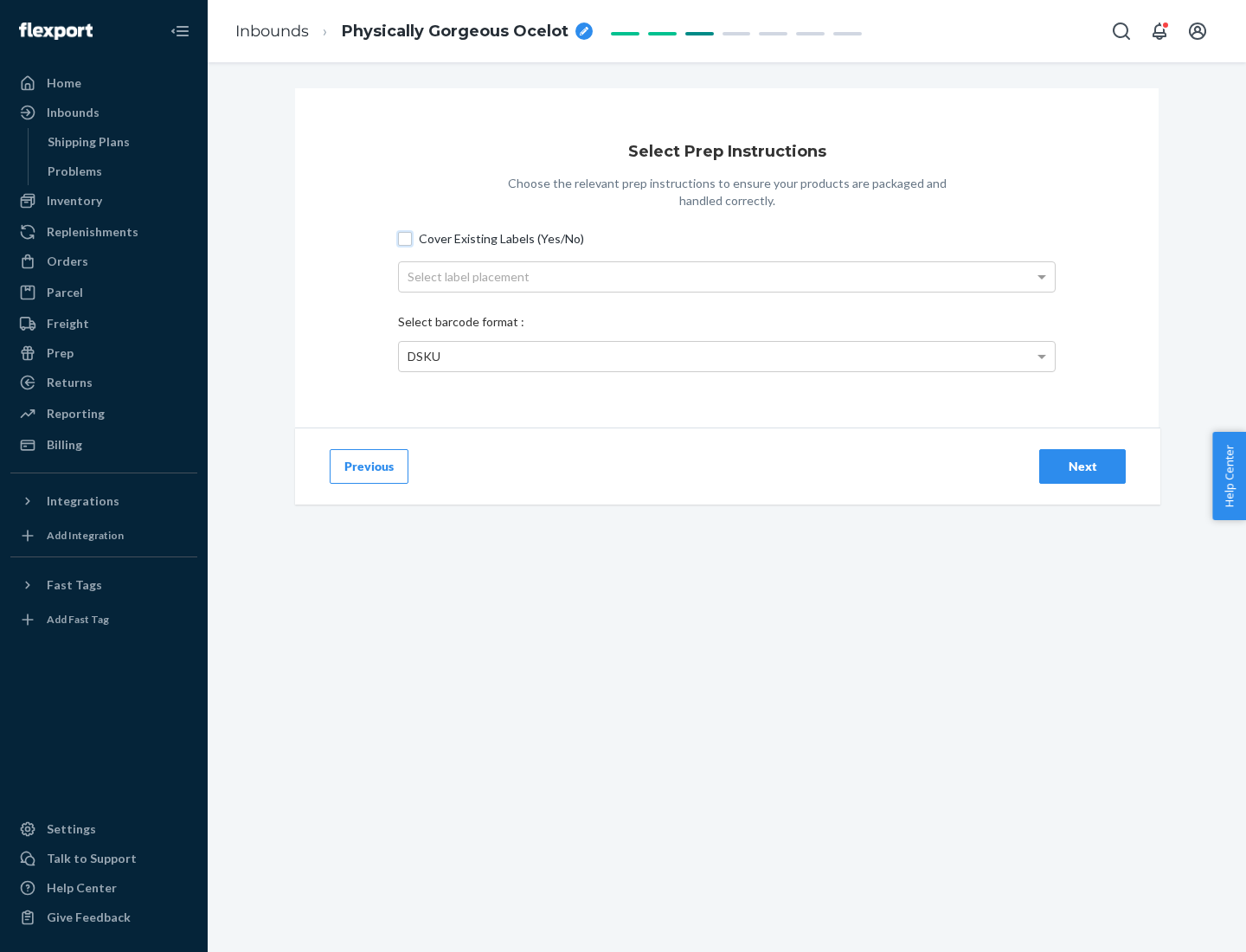
click at [405, 238] on input "Cover Existing Labels (Yes/No)" at bounding box center [405, 239] width 14 height 14
checkbox input "true"
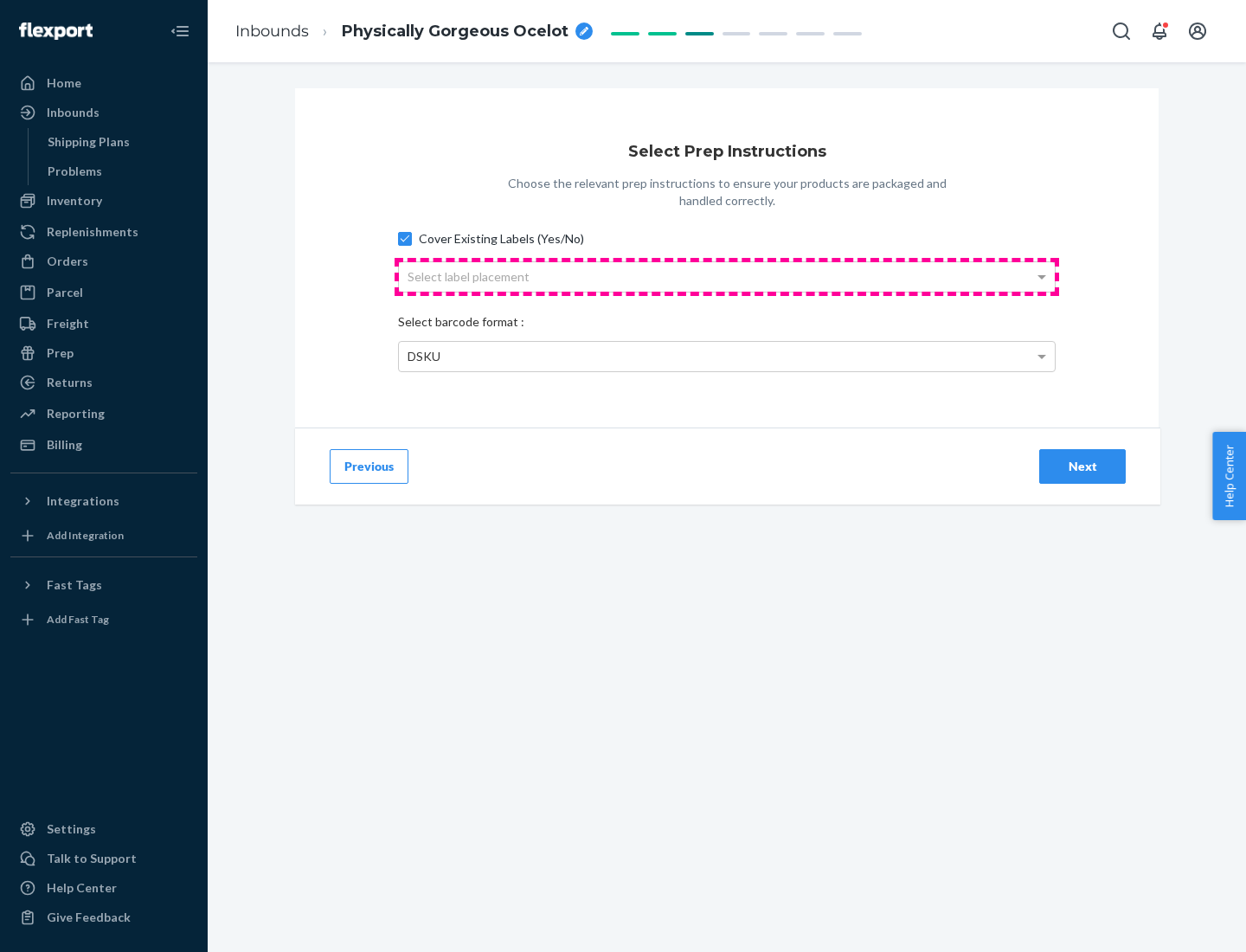
click at [727, 276] on div "Select label placement" at bounding box center [726, 277] width 656 height 30
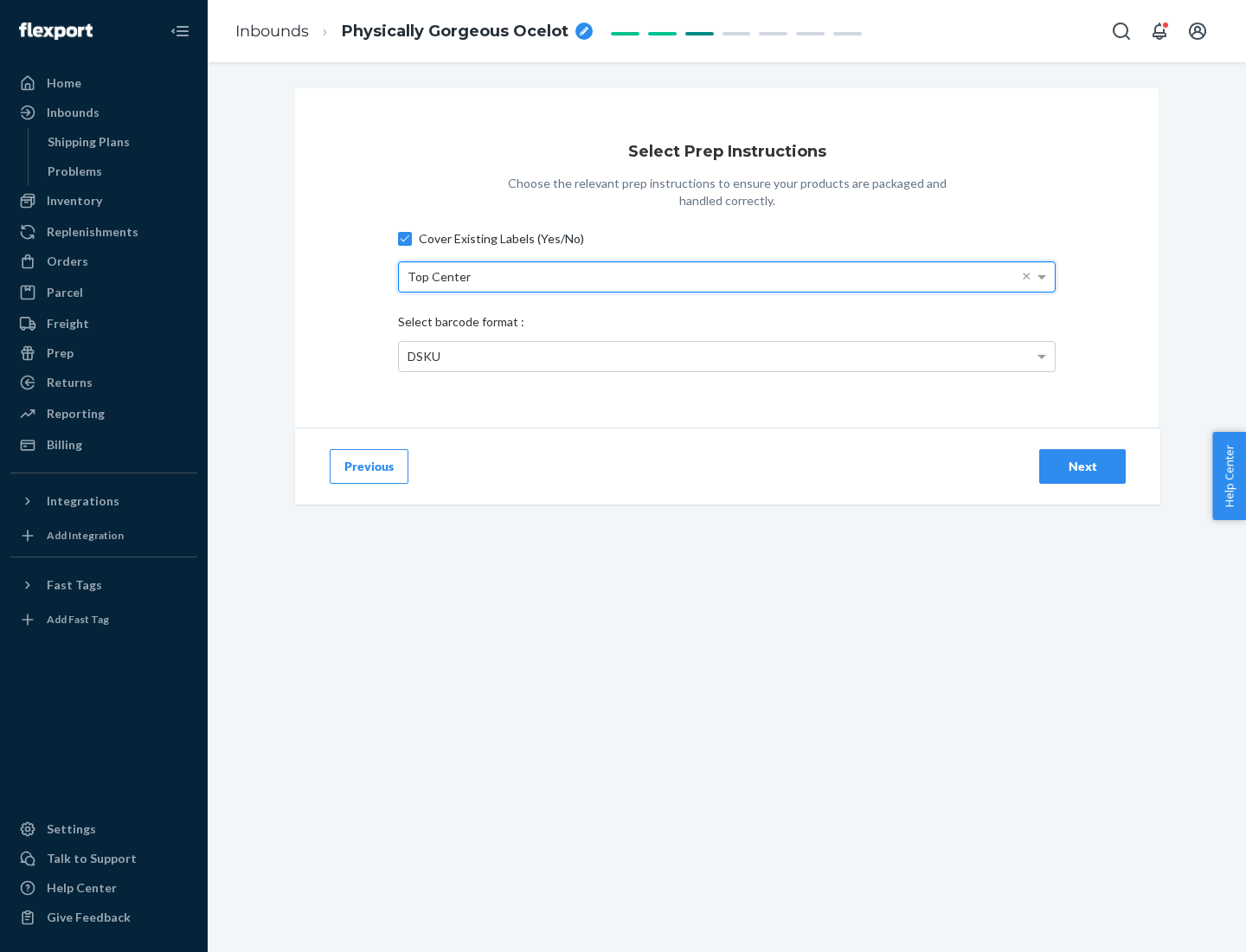
click at [727, 356] on div "DSKU" at bounding box center [726, 357] width 656 height 30
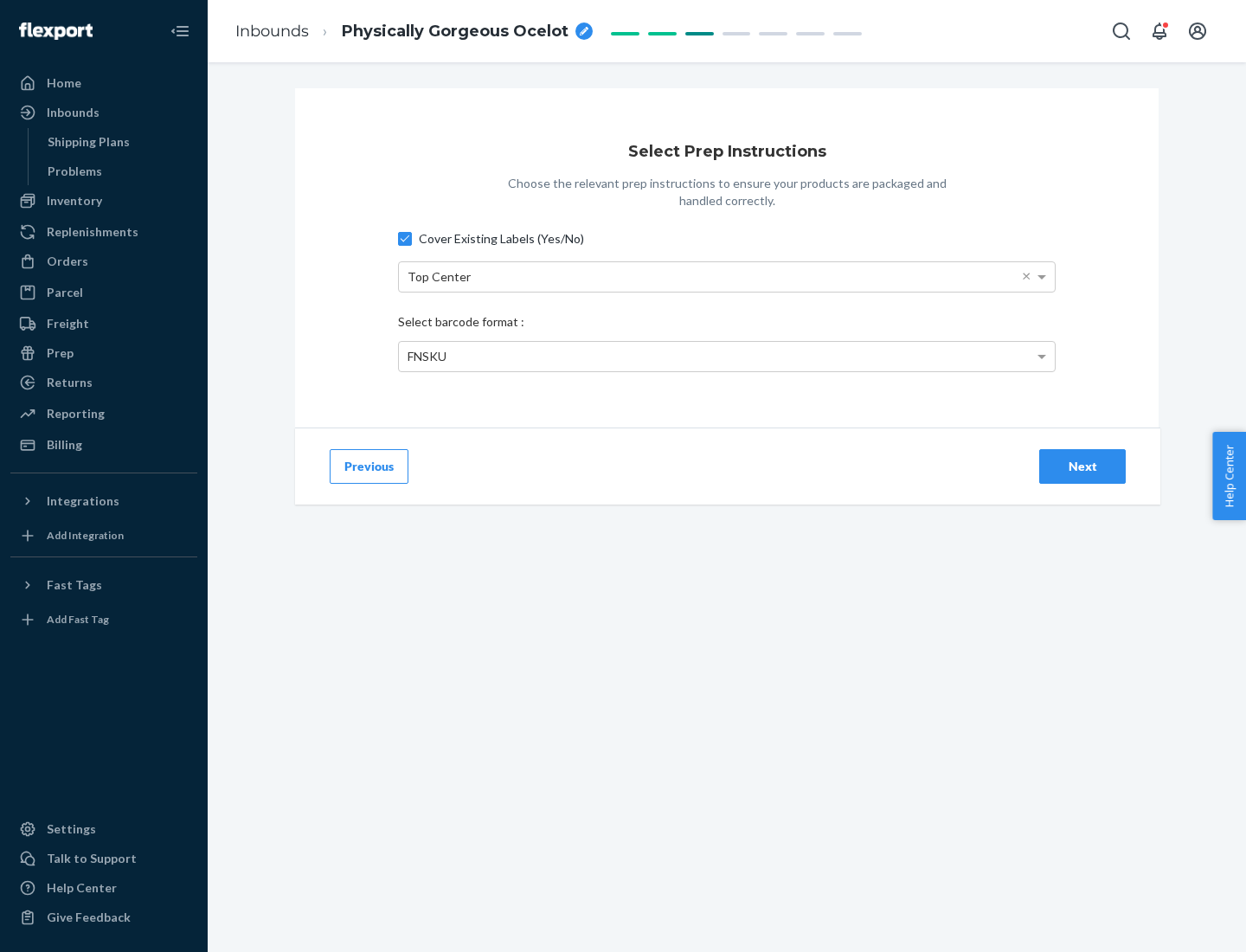
click at [1082, 465] on div "Next" at bounding box center [1083, 465] width 58 height 17
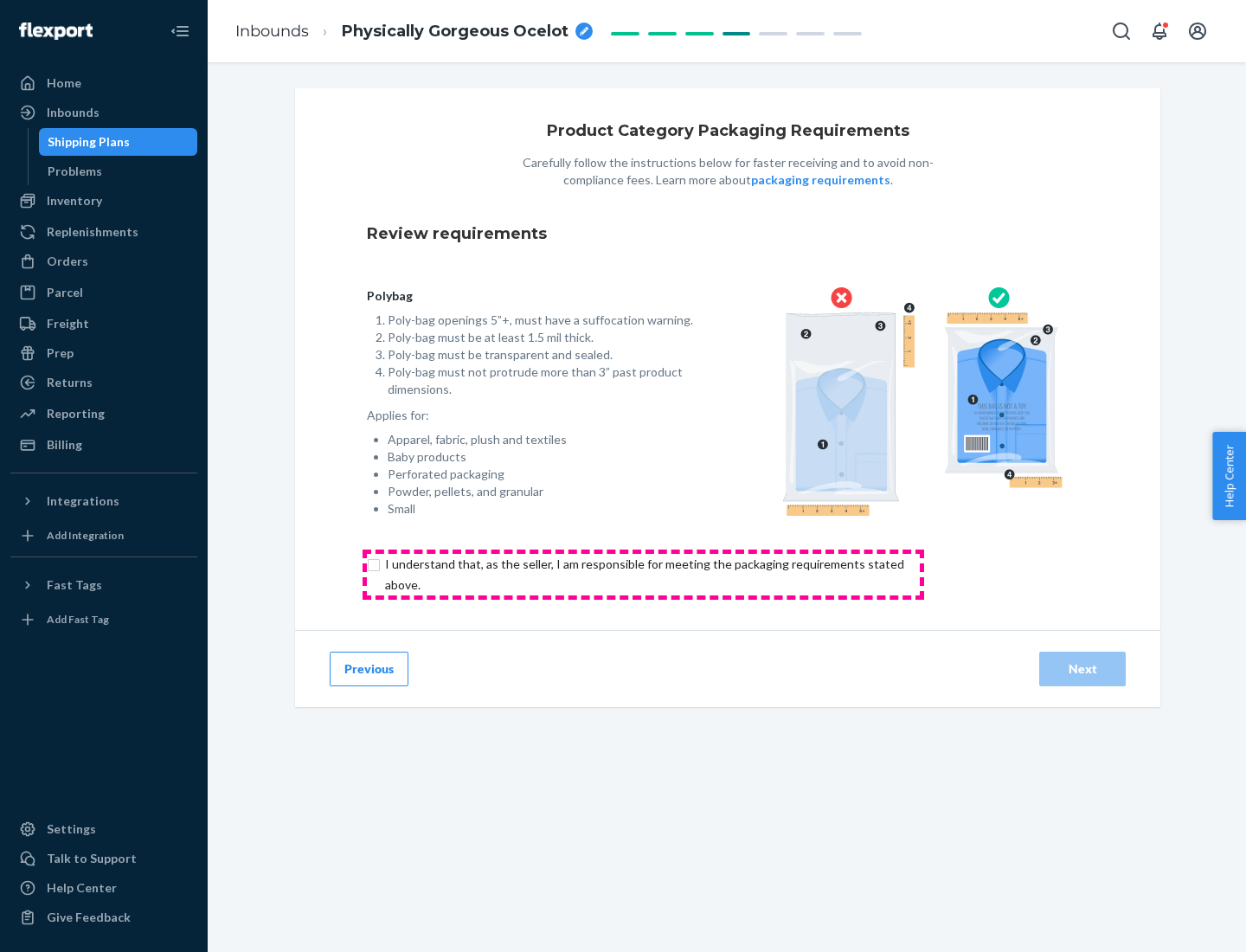
click at [643, 573] on input "checkbox" at bounding box center [655, 574] width 575 height 42
checkbox input "true"
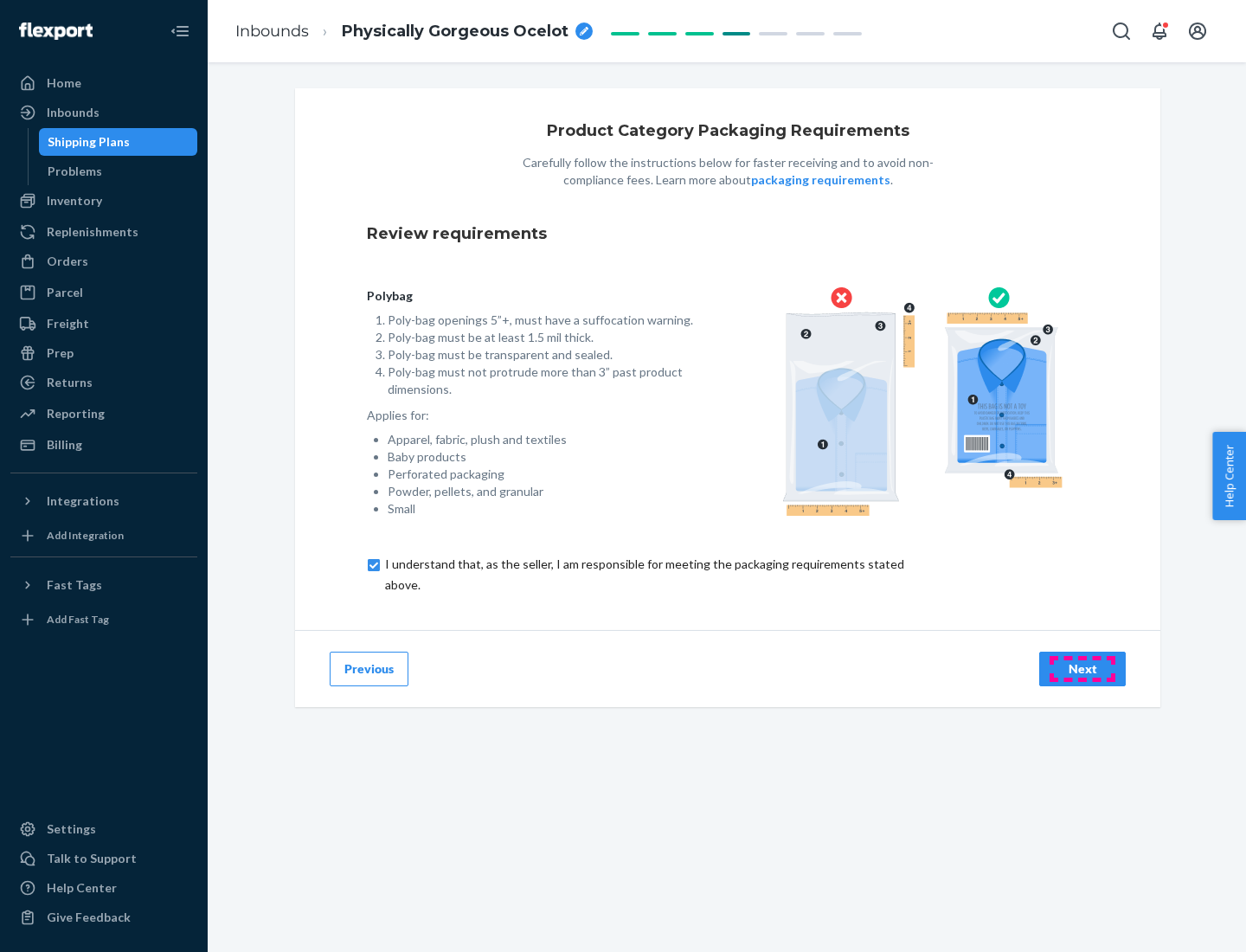
click at [1082, 667] on div "Next" at bounding box center [1083, 668] width 58 height 17
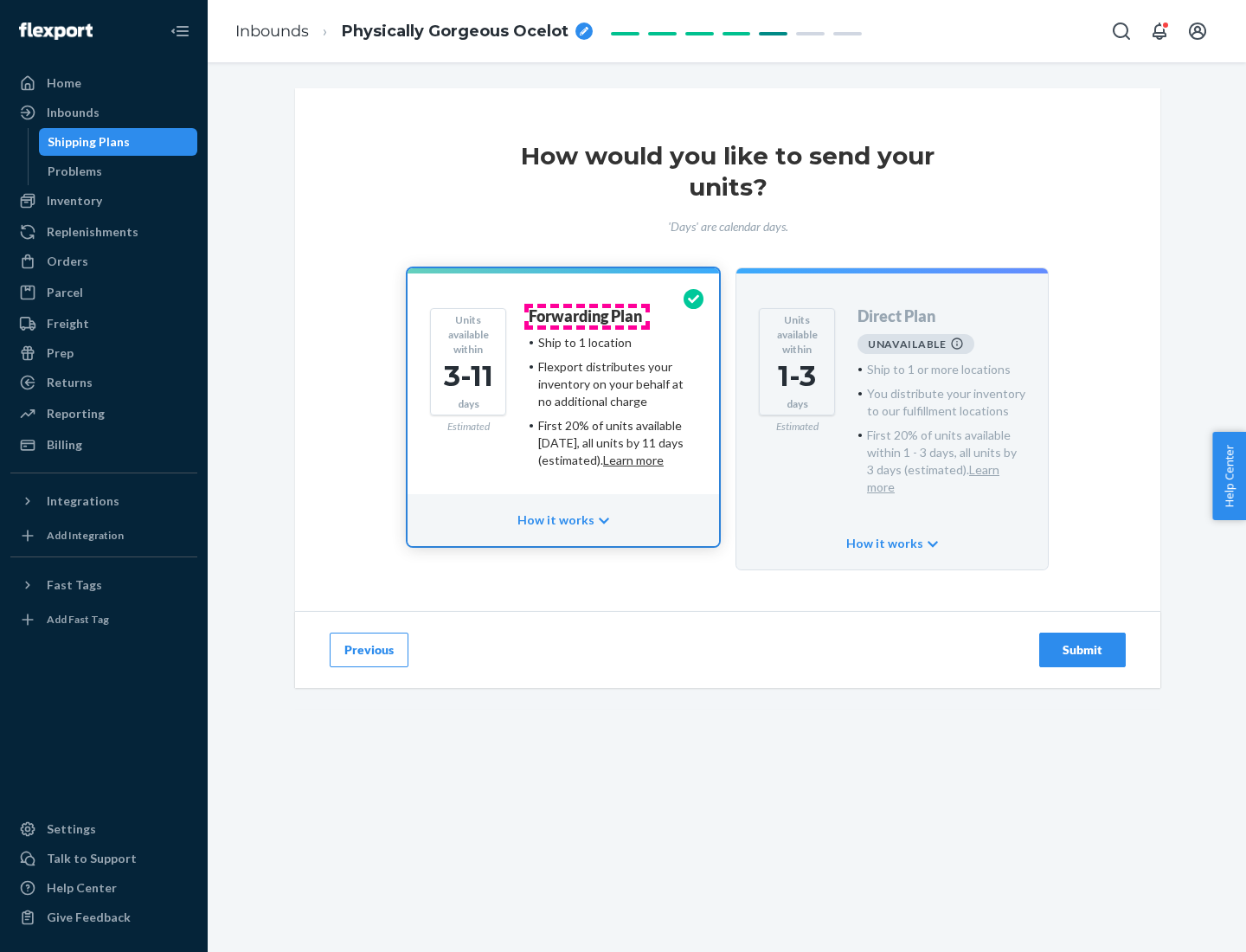
click at [586, 315] on h4 "Forwarding Plan" at bounding box center [585, 316] width 113 height 17
click at [1082, 641] on div "Submit" at bounding box center [1083, 649] width 58 height 17
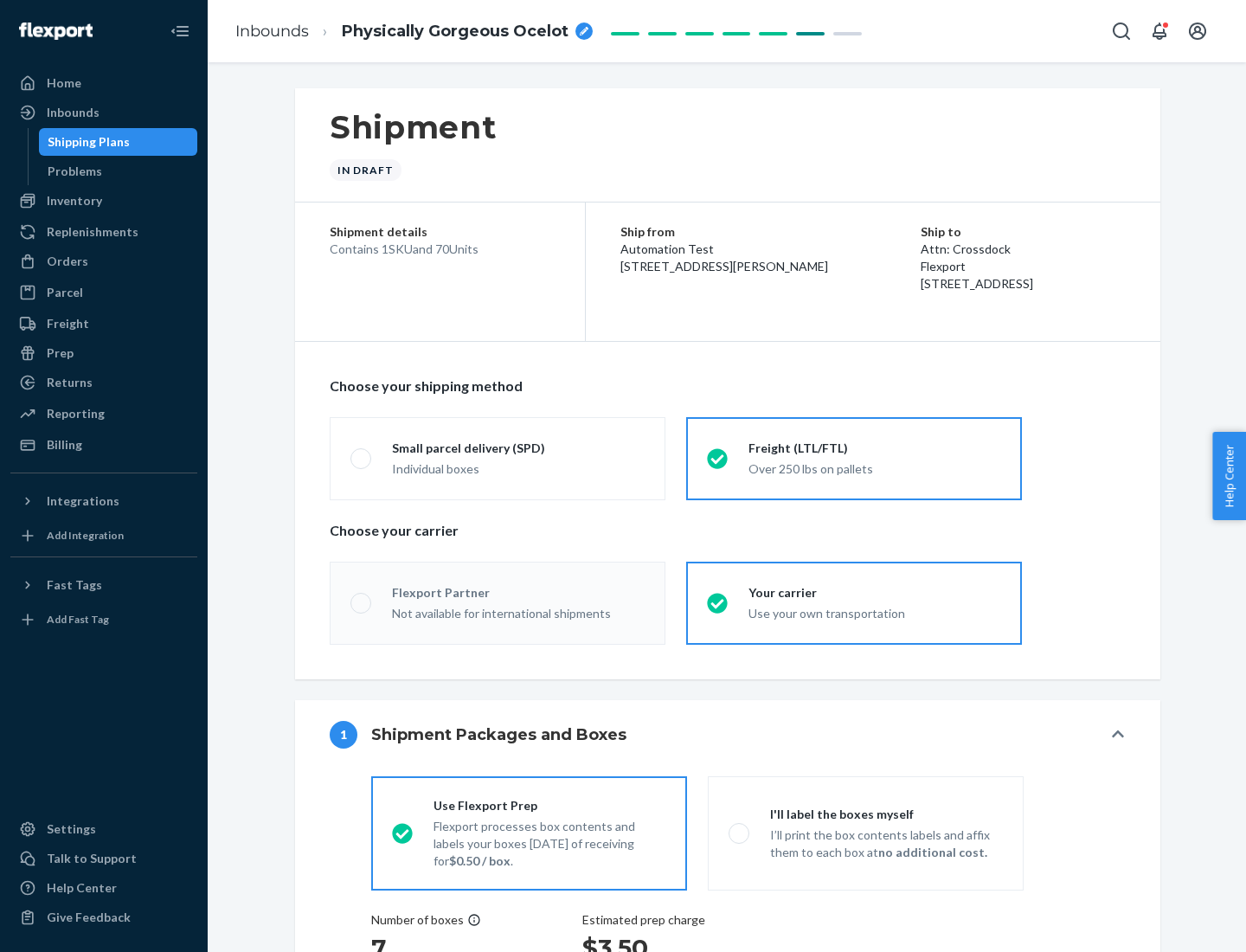
radio input "true"
radio input "false"
radio input "true"
radio input "false"
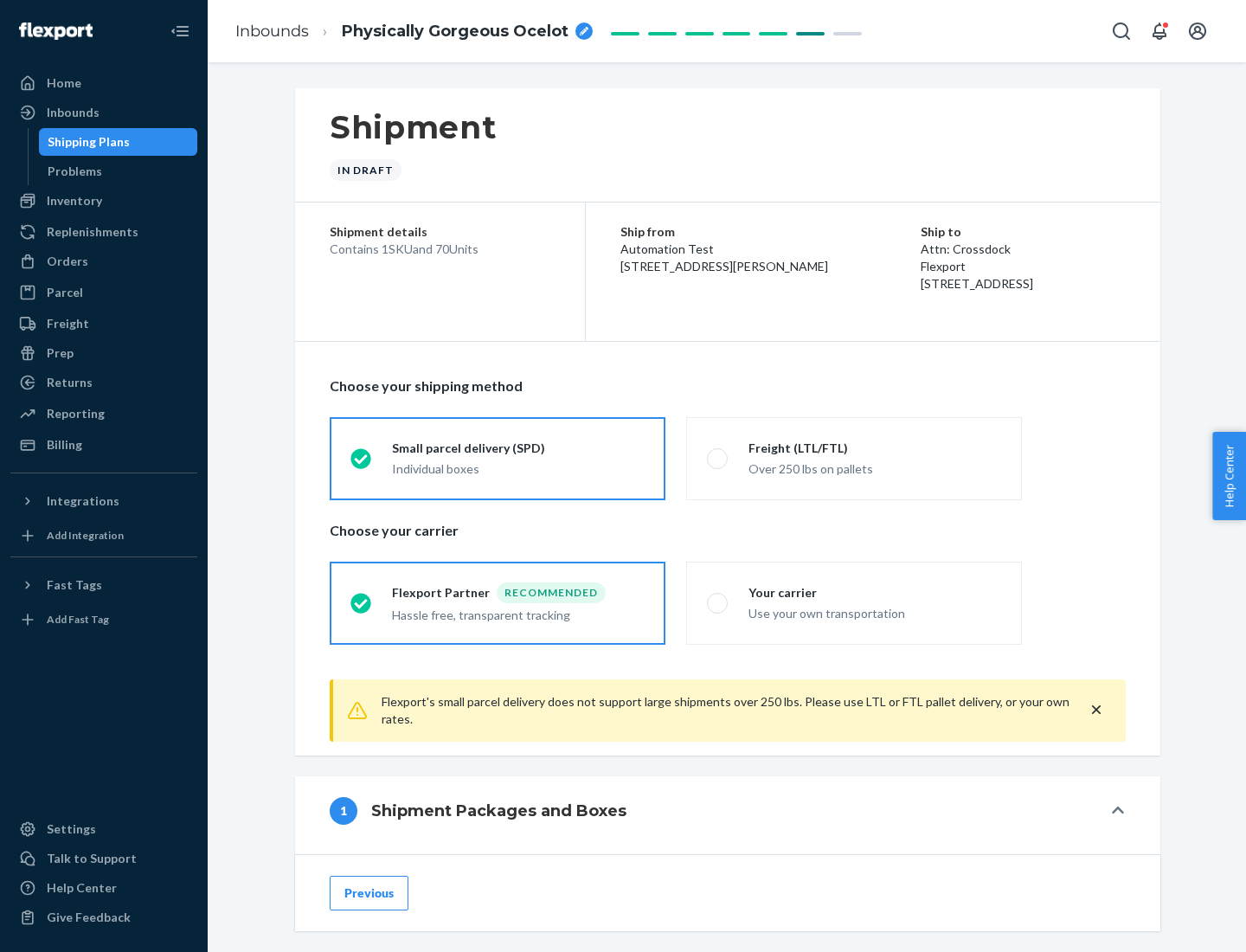
click at [854, 457] on div "Over 250 lbs on pallets" at bounding box center [875, 467] width 253 height 21
click at [718, 457] on input "Freight (LTL/FTL) Over 250 lbs on pallets" at bounding box center [712, 457] width 11 height 11
radio input "true"
radio input "false"
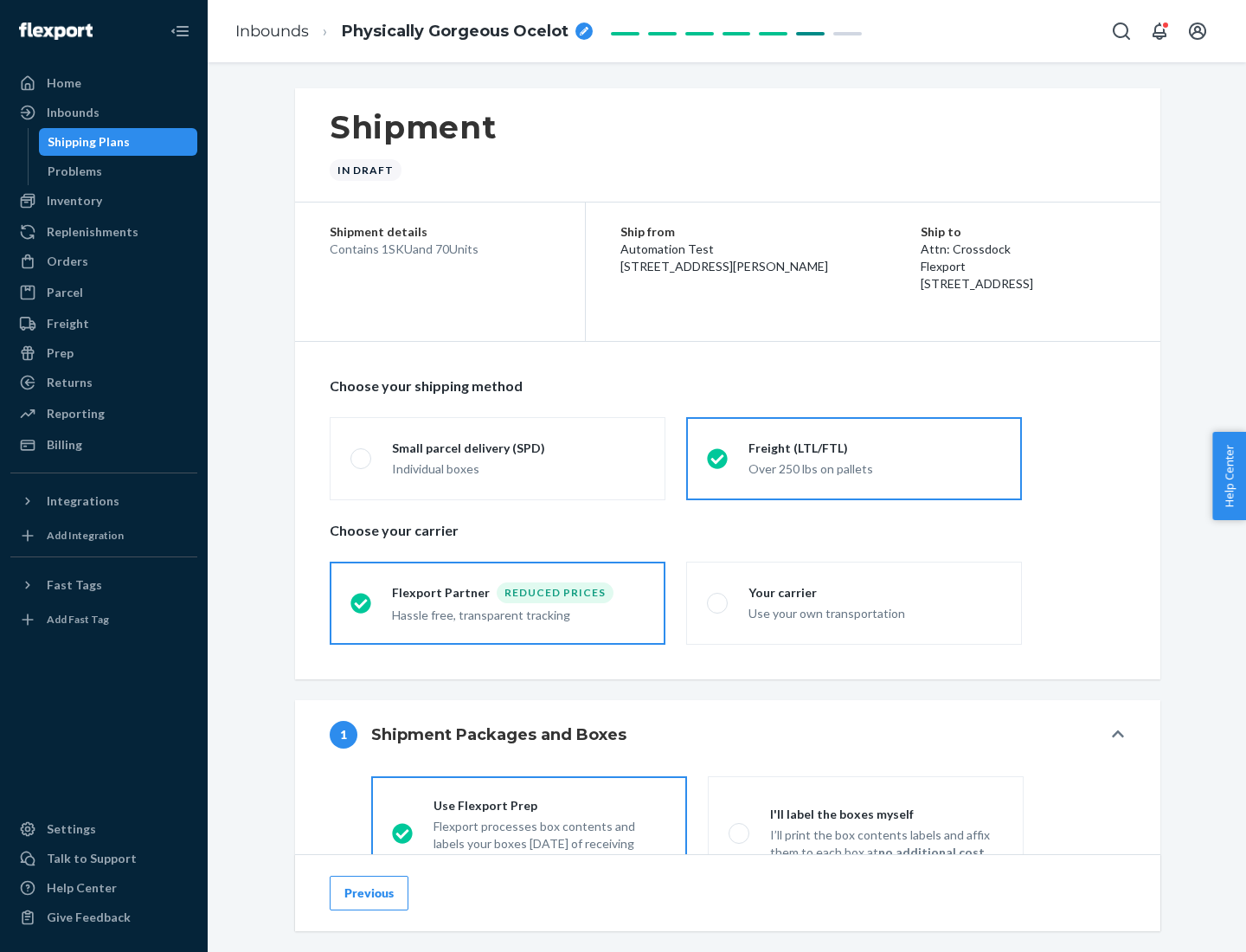
scroll to position [96, 0]
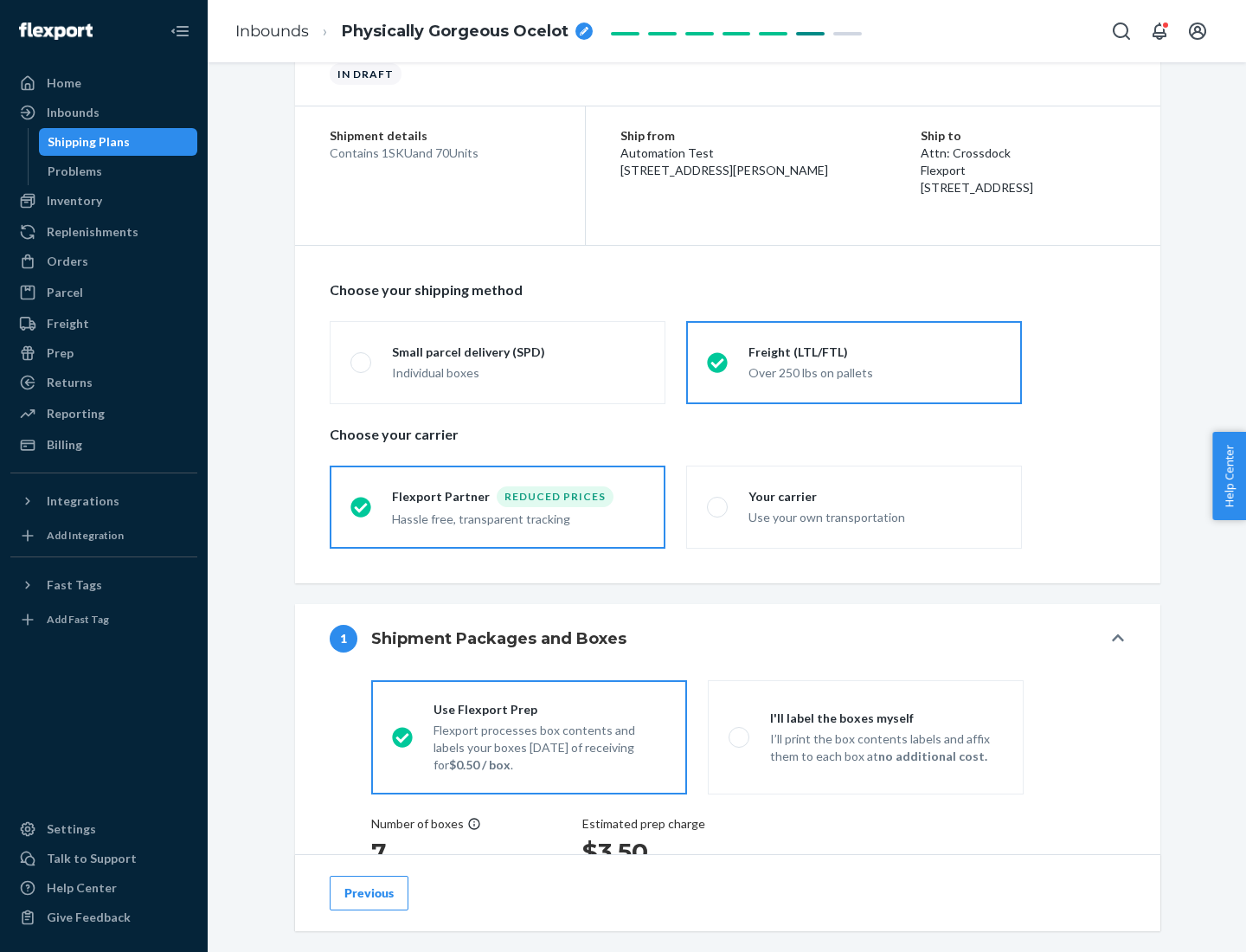
click at [854, 506] on div "Use your own transportation" at bounding box center [875, 515] width 253 height 21
click at [718, 506] on input "Your carrier Use your own transportation" at bounding box center [712, 506] width 11 height 11
radio input "true"
radio input "false"
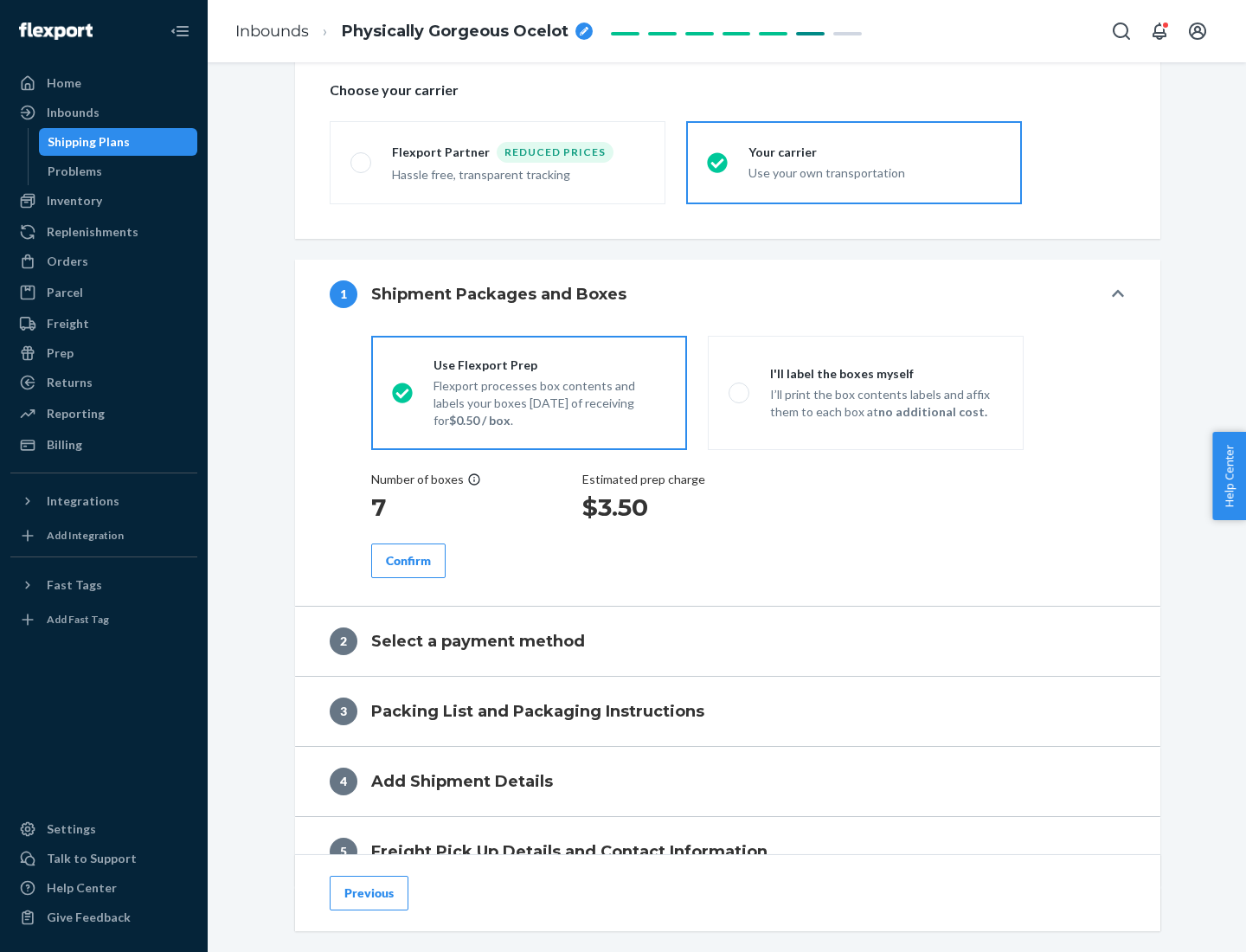
scroll to position [326, 0]
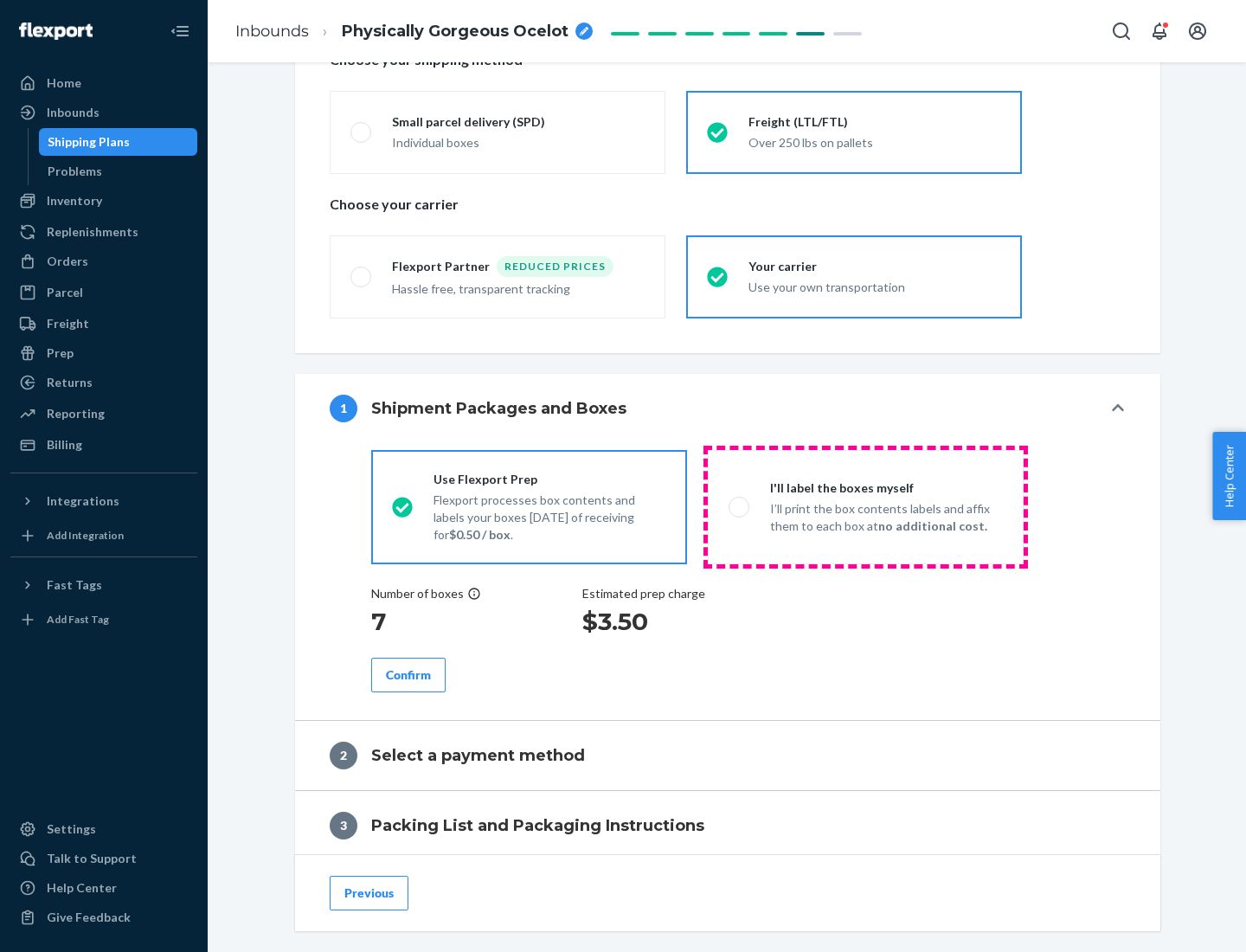
click at [865, 506] on p "I’ll print the box contents labels and affix them to each box at no additional …" at bounding box center [886, 517] width 233 height 35
click at [740, 506] on input "I'll label the boxes myself I’ll print the box contents labels and affix them t…" at bounding box center [734, 506] width 11 height 11
radio input "true"
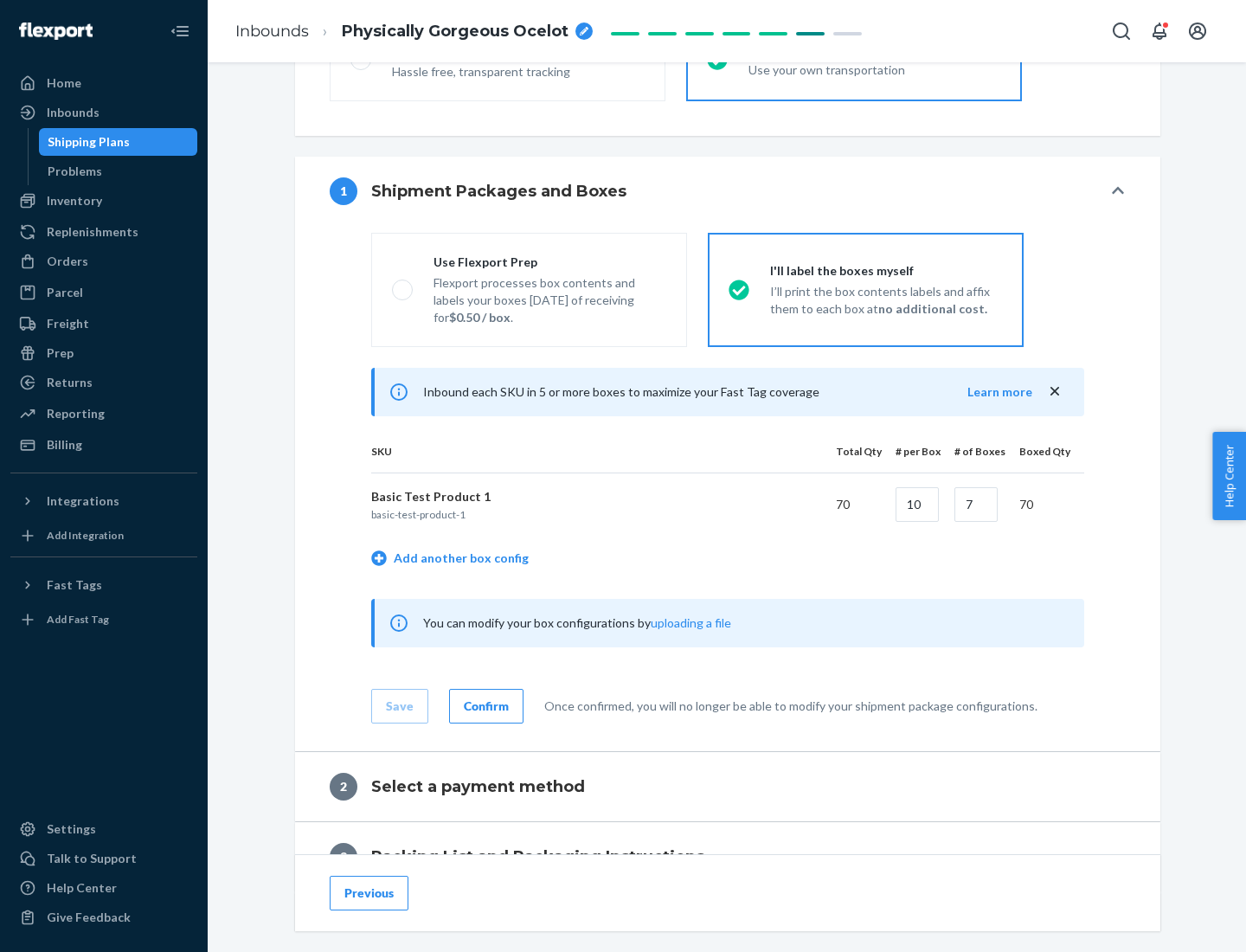
scroll to position [298, 0]
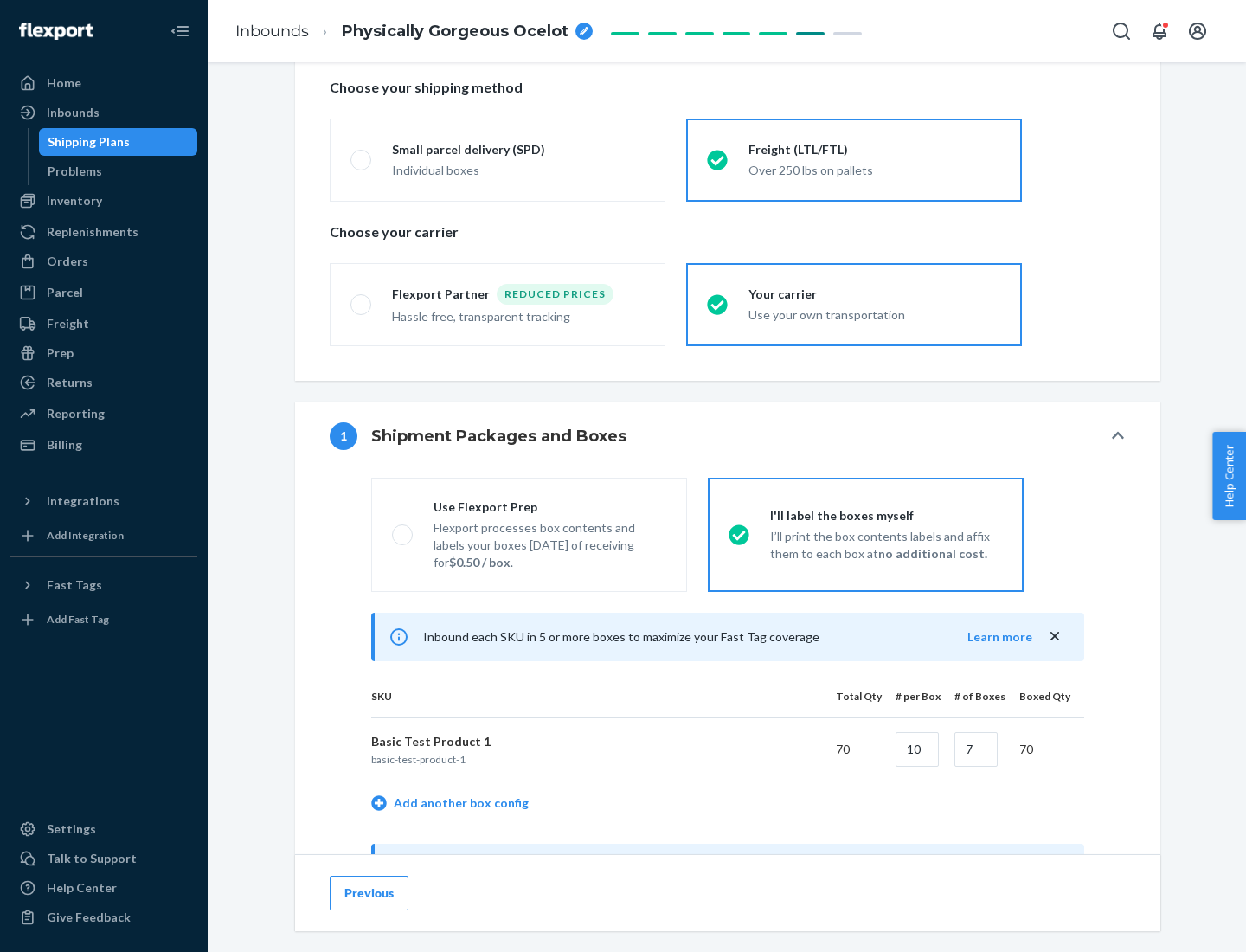
click at [550, 506] on div "Use Flexport Prep" at bounding box center [550, 506] width 233 height 17
click at [404, 529] on input "Use Flexport Prep Flexport processes box contents and labels your boxes [DATE] …" at bounding box center [397, 534] width 11 height 11
radio input "true"
radio input "false"
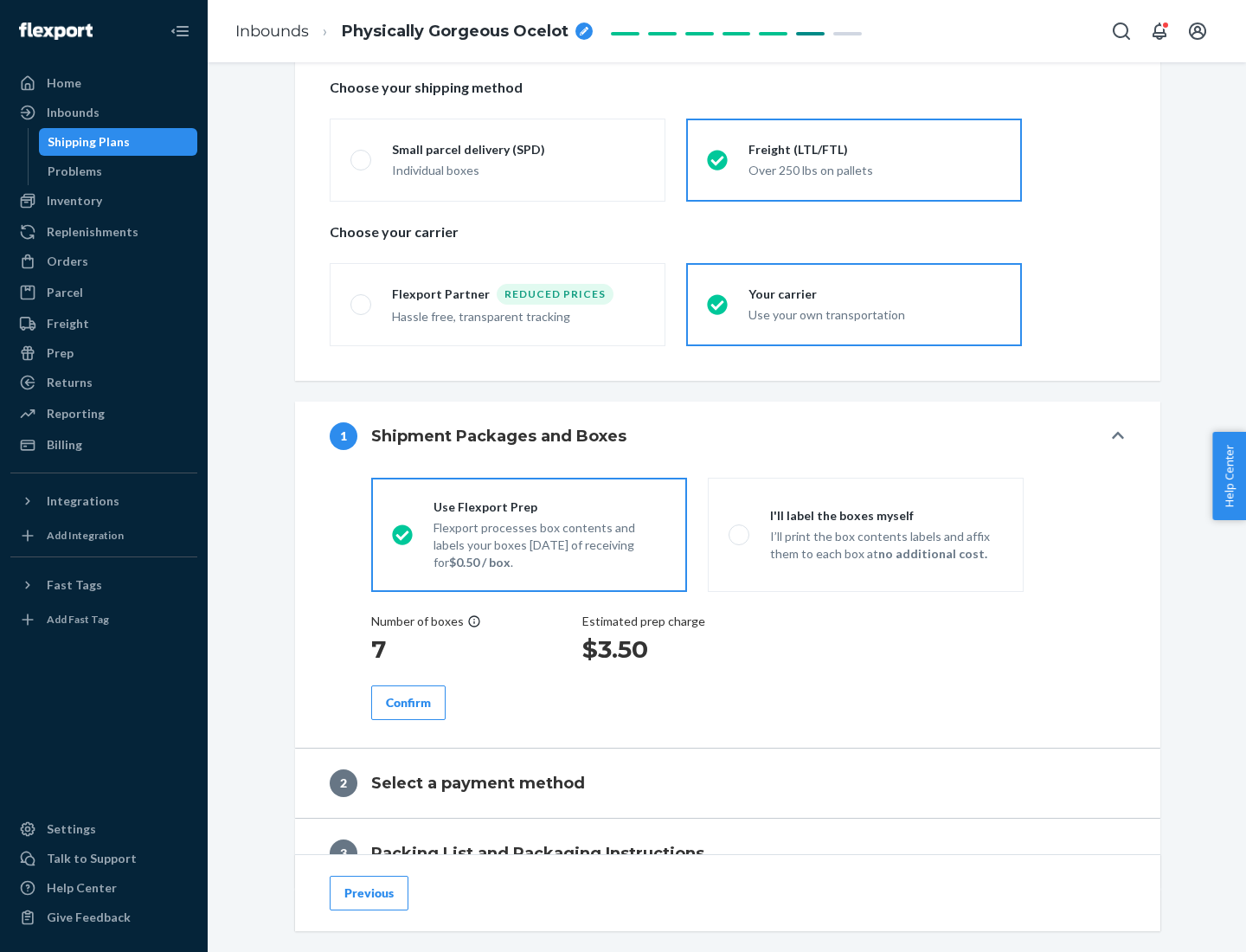
scroll to position [494, 0]
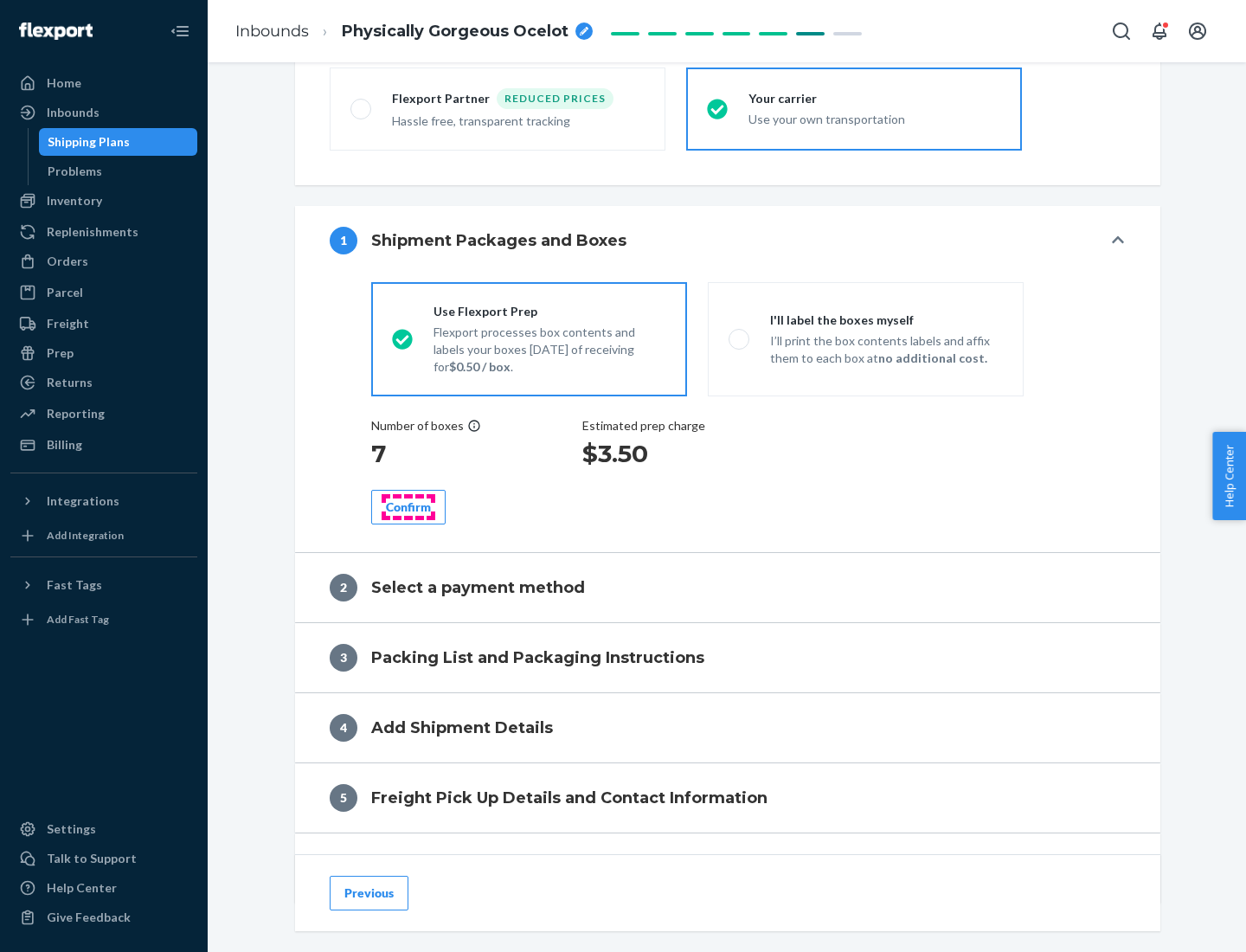
click at [409, 506] on div "Confirm" at bounding box center [408, 506] width 45 height 17
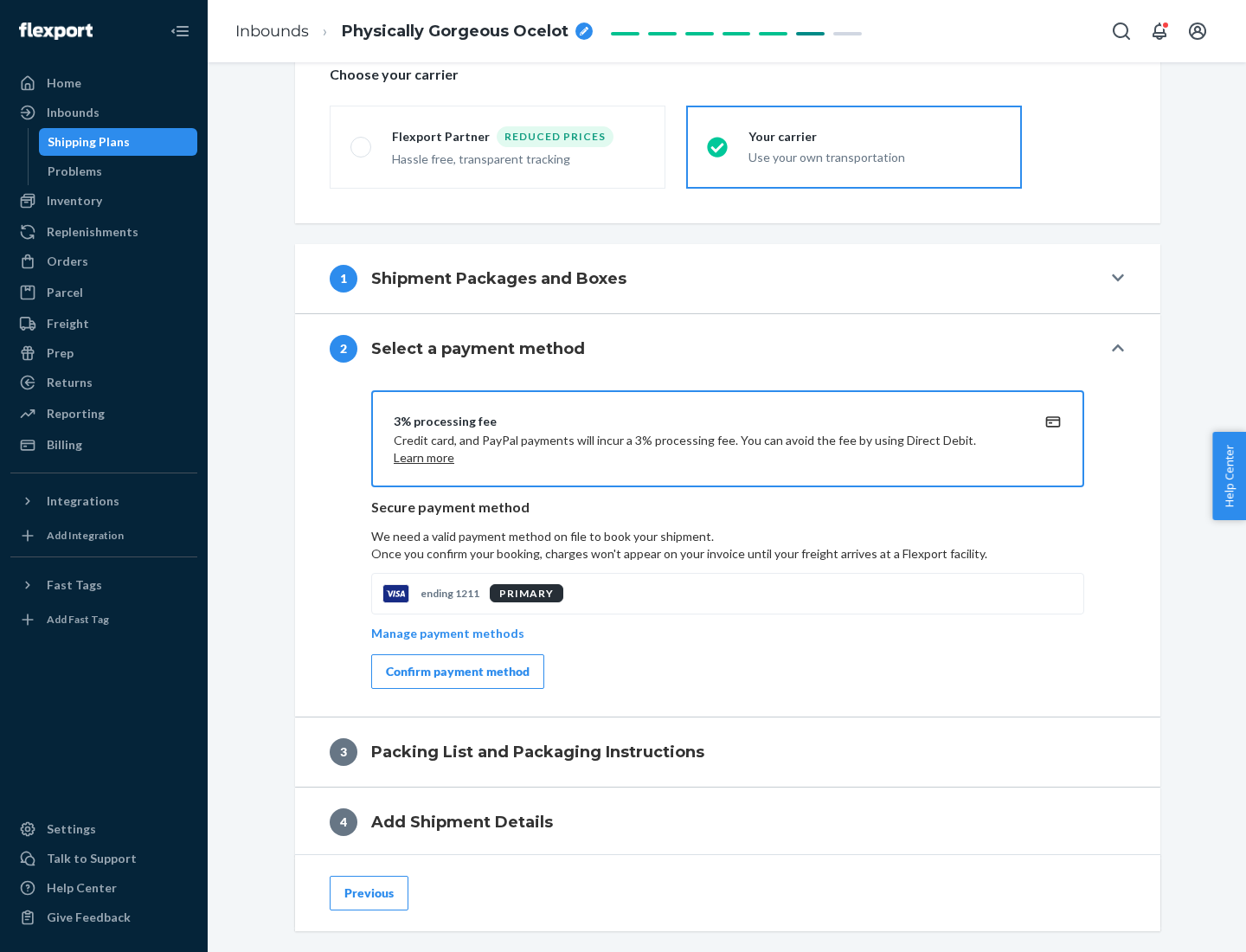
scroll to position [621, 0]
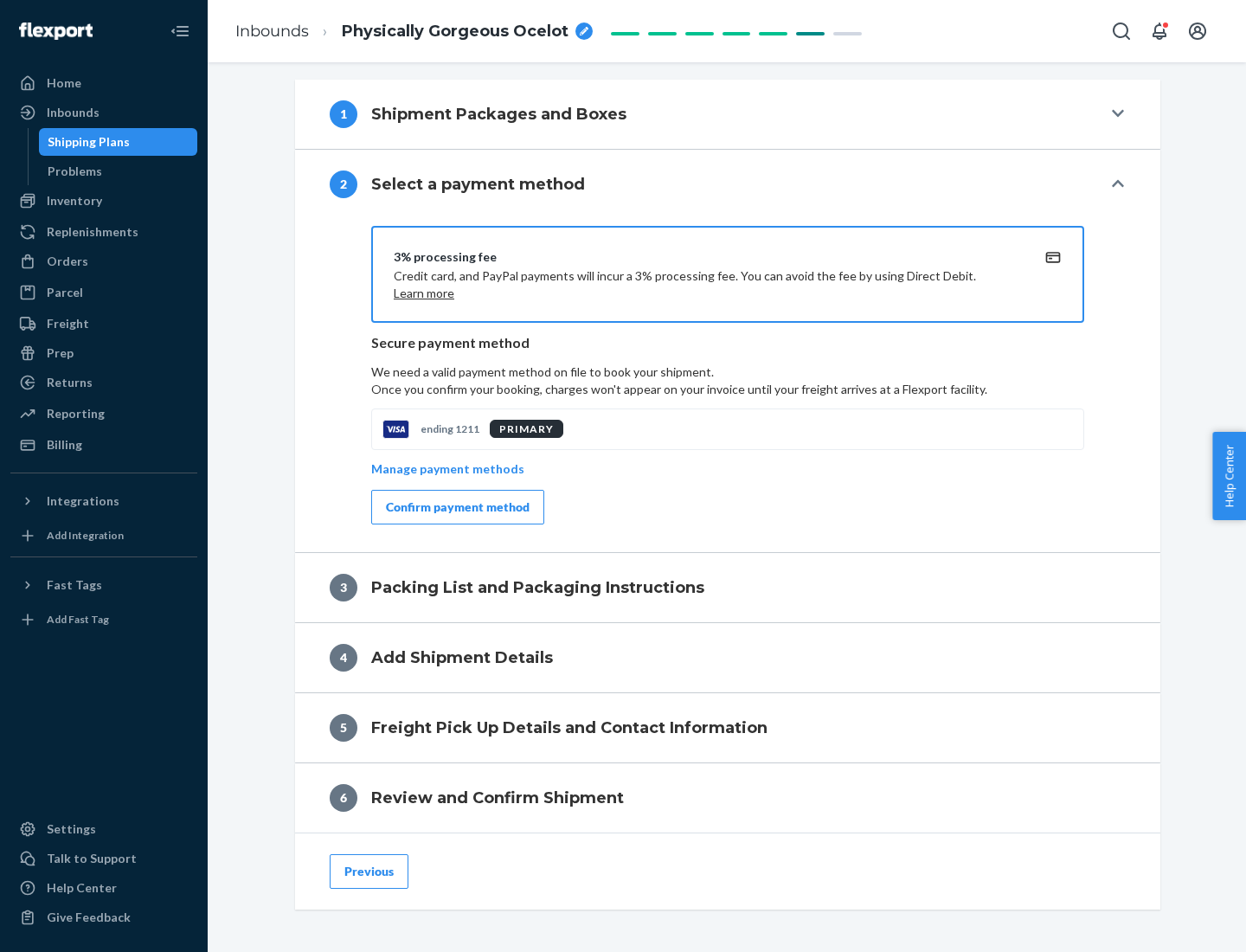
click at [456, 507] on div "Confirm payment method" at bounding box center [457, 506] width 144 height 17
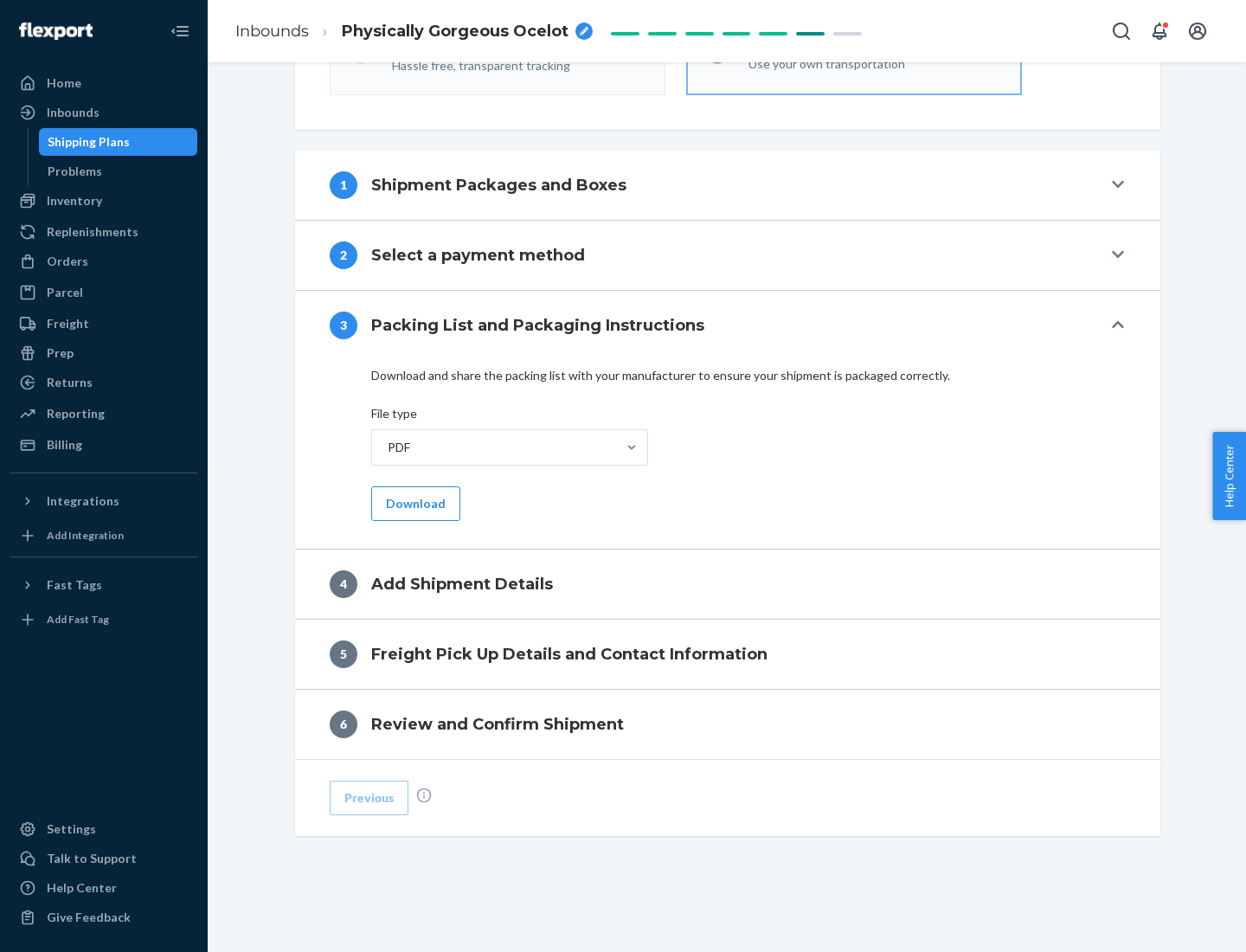
scroll to position [545, 0]
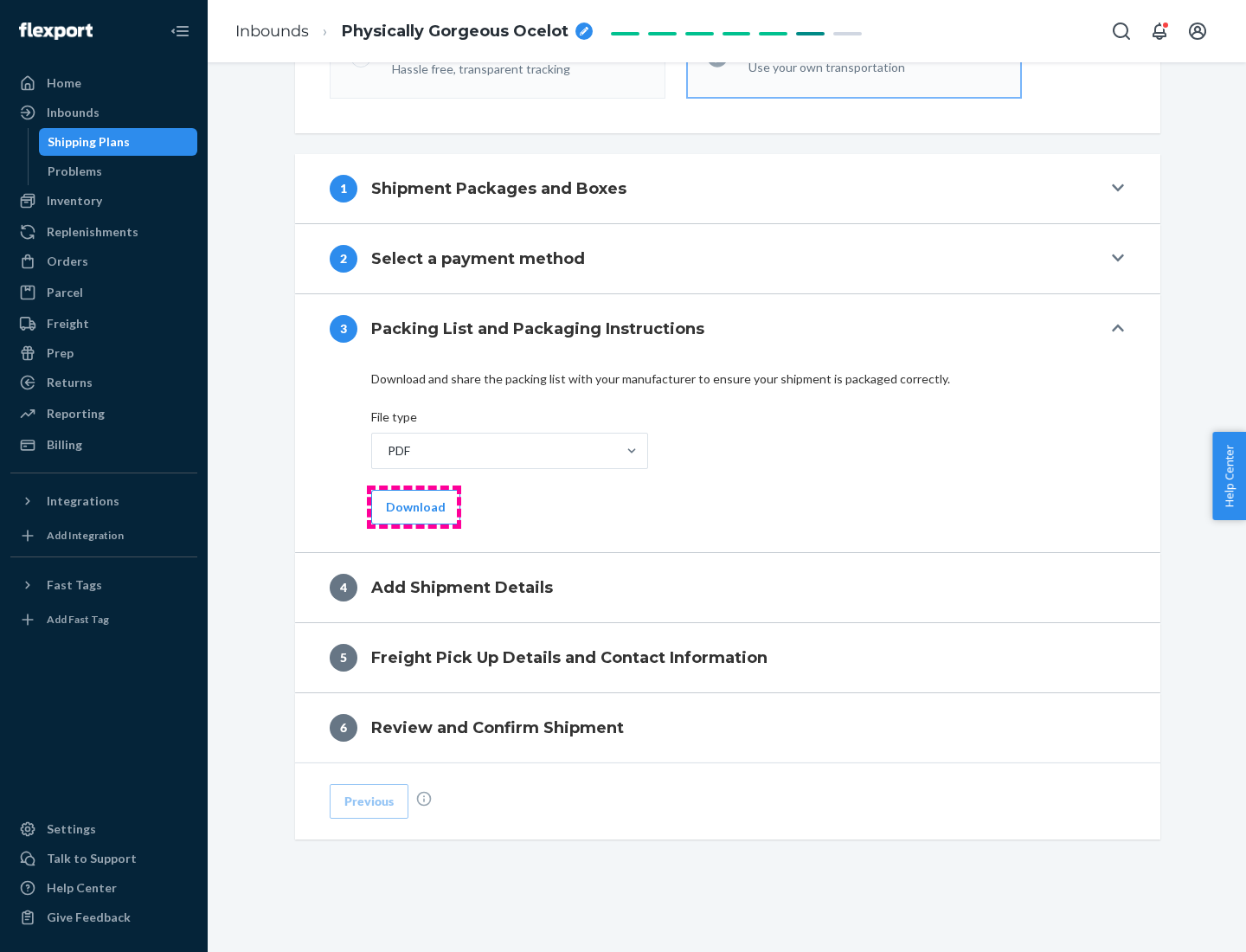
click at [414, 506] on button "Download" at bounding box center [416, 507] width 89 height 35
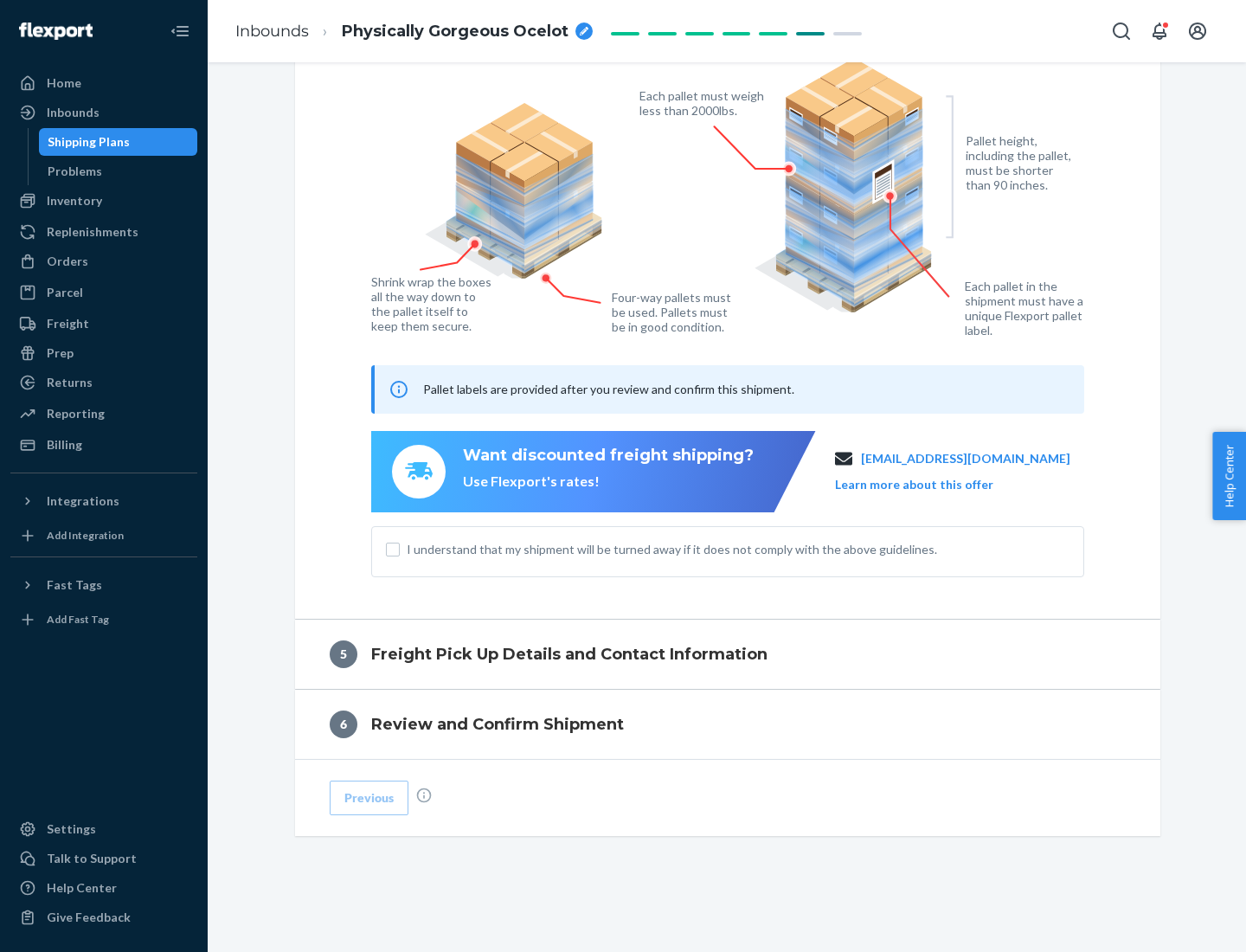
click at [728, 548] on span "I understand that my shipment will be turned away if it does not comply with th…" at bounding box center [738, 548] width 663 height 17
click at [400, 548] on input "I understand that my shipment will be turned away if it does not comply with th…" at bounding box center [393, 549] width 14 height 14
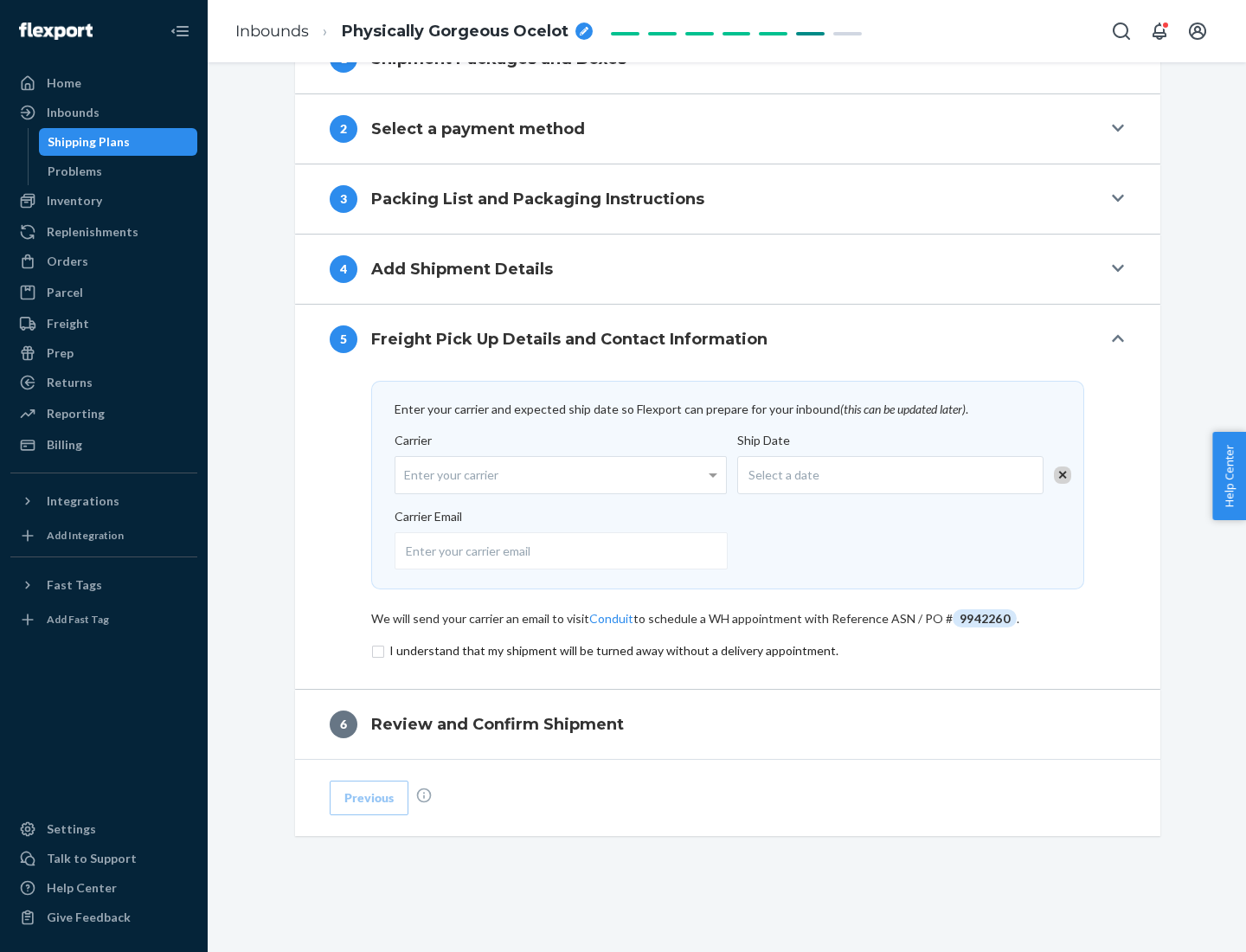
scroll to position [675, 0]
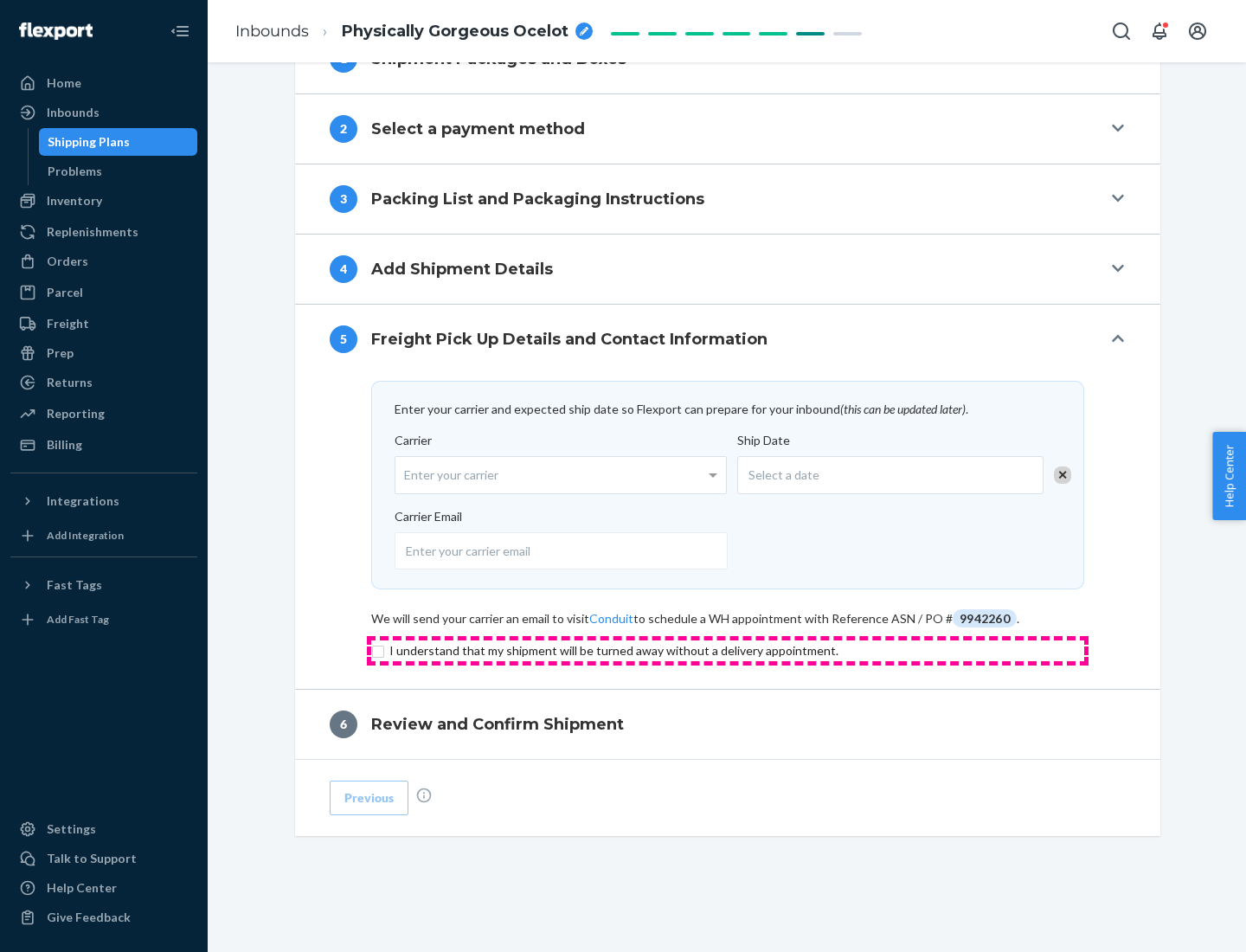
click at [728, 650] on input "checkbox" at bounding box center [727, 651] width 713 height 21
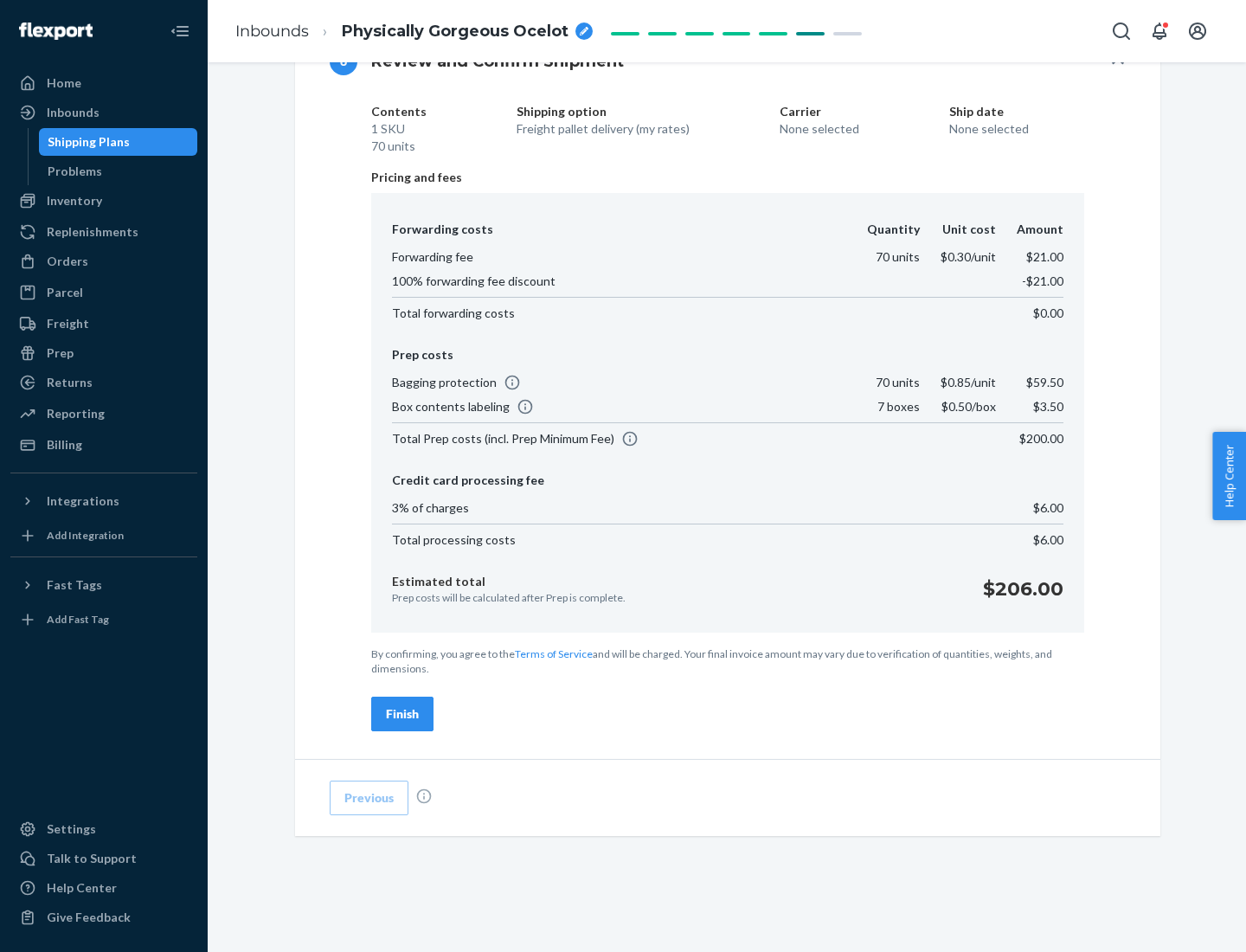
click at [403, 714] on div "Finish" at bounding box center [402, 713] width 33 height 17
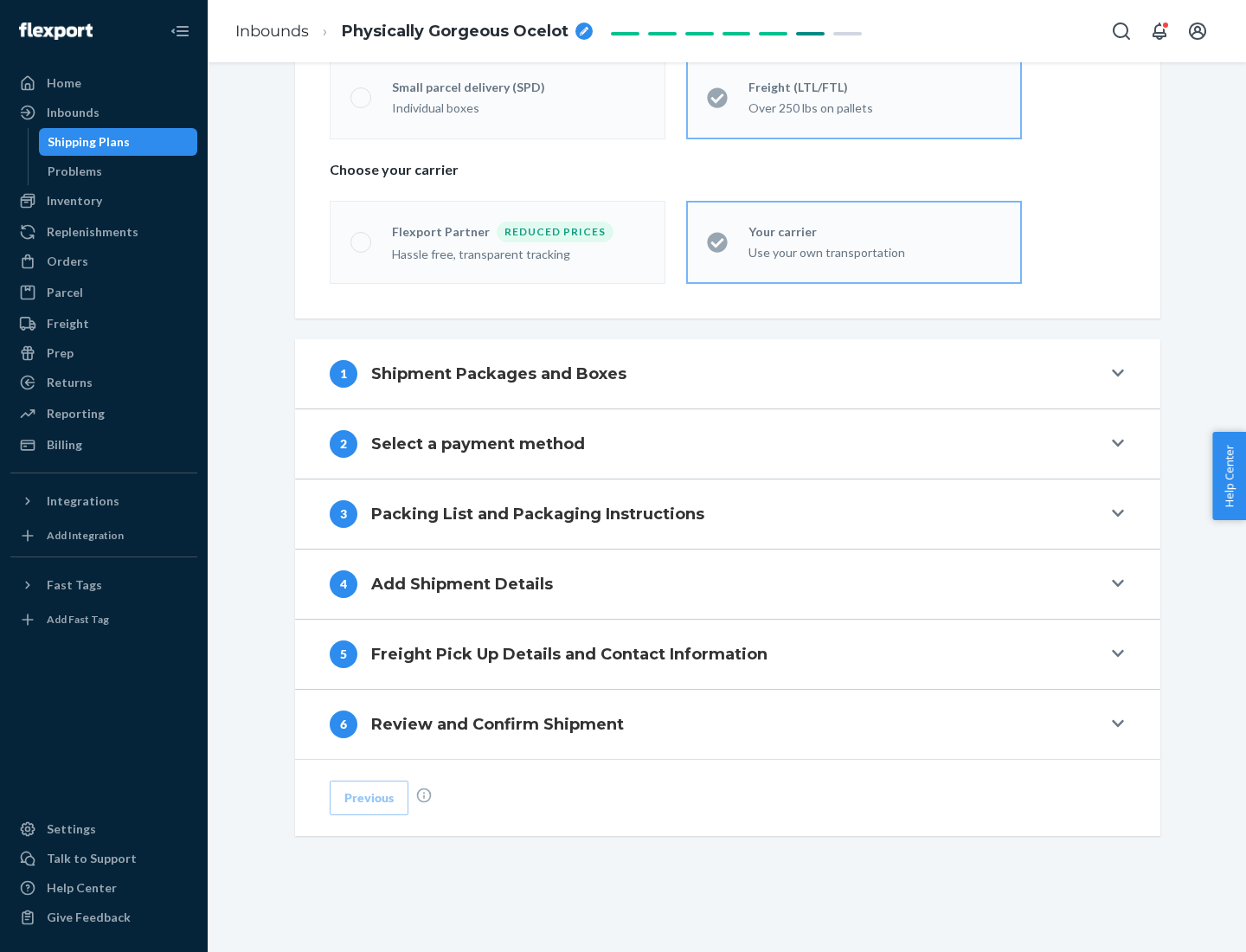
scroll to position [361, 0]
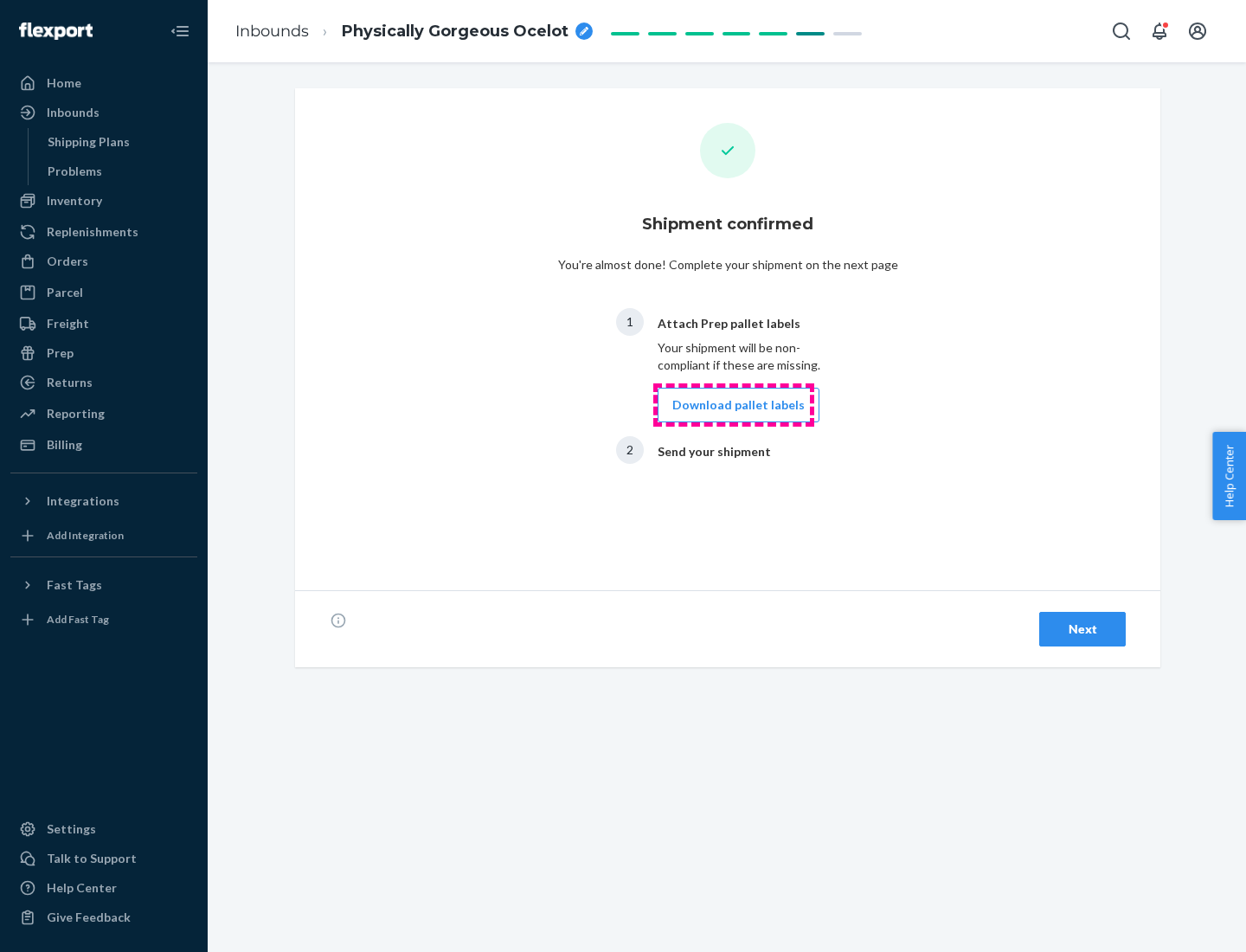
click at [734, 405] on button "Download pallet labels" at bounding box center [738, 405] width 162 height 35
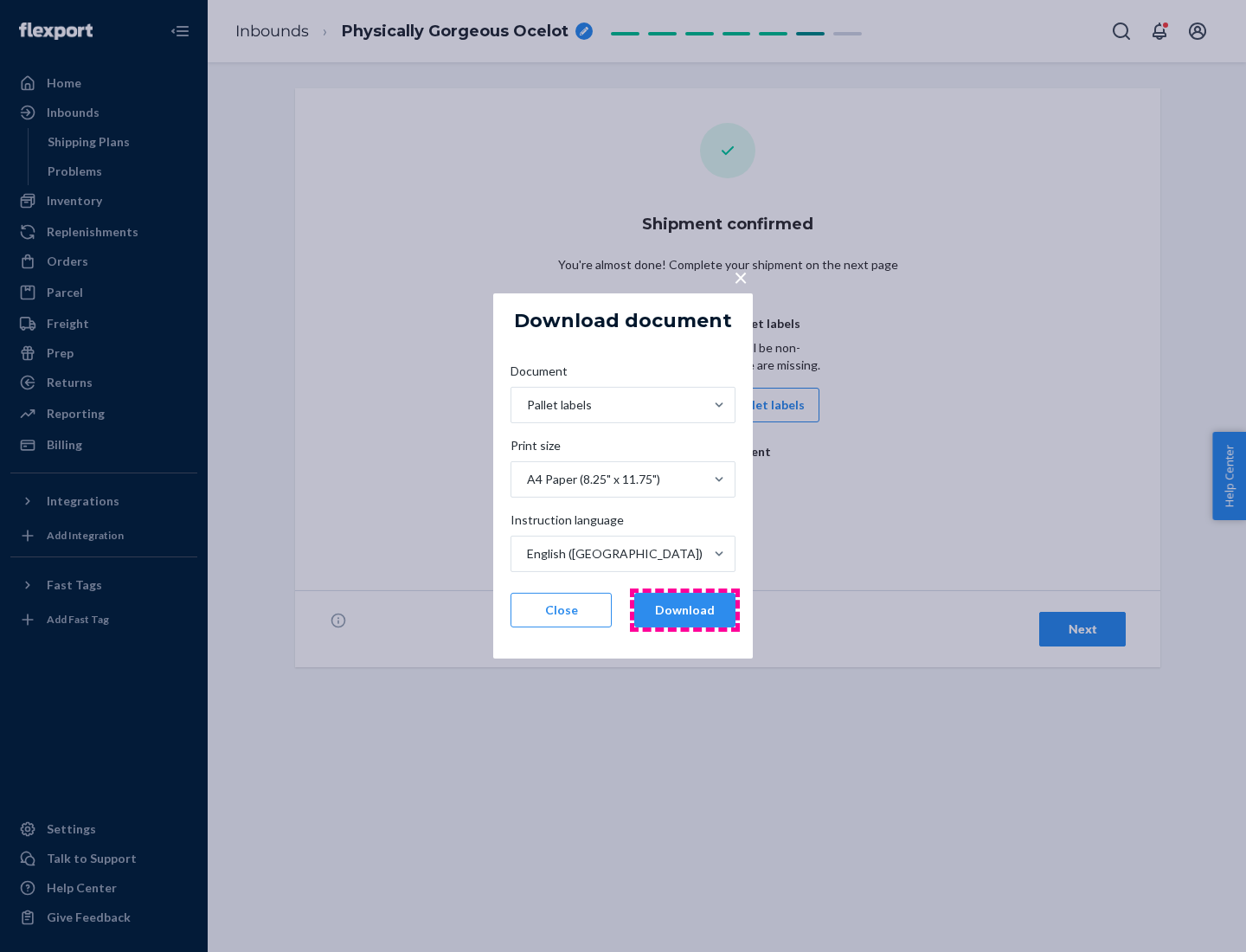
click at [685, 610] on button "Download" at bounding box center [685, 610] width 101 height 35
click at [740, 276] on span "×" at bounding box center [741, 277] width 14 height 30
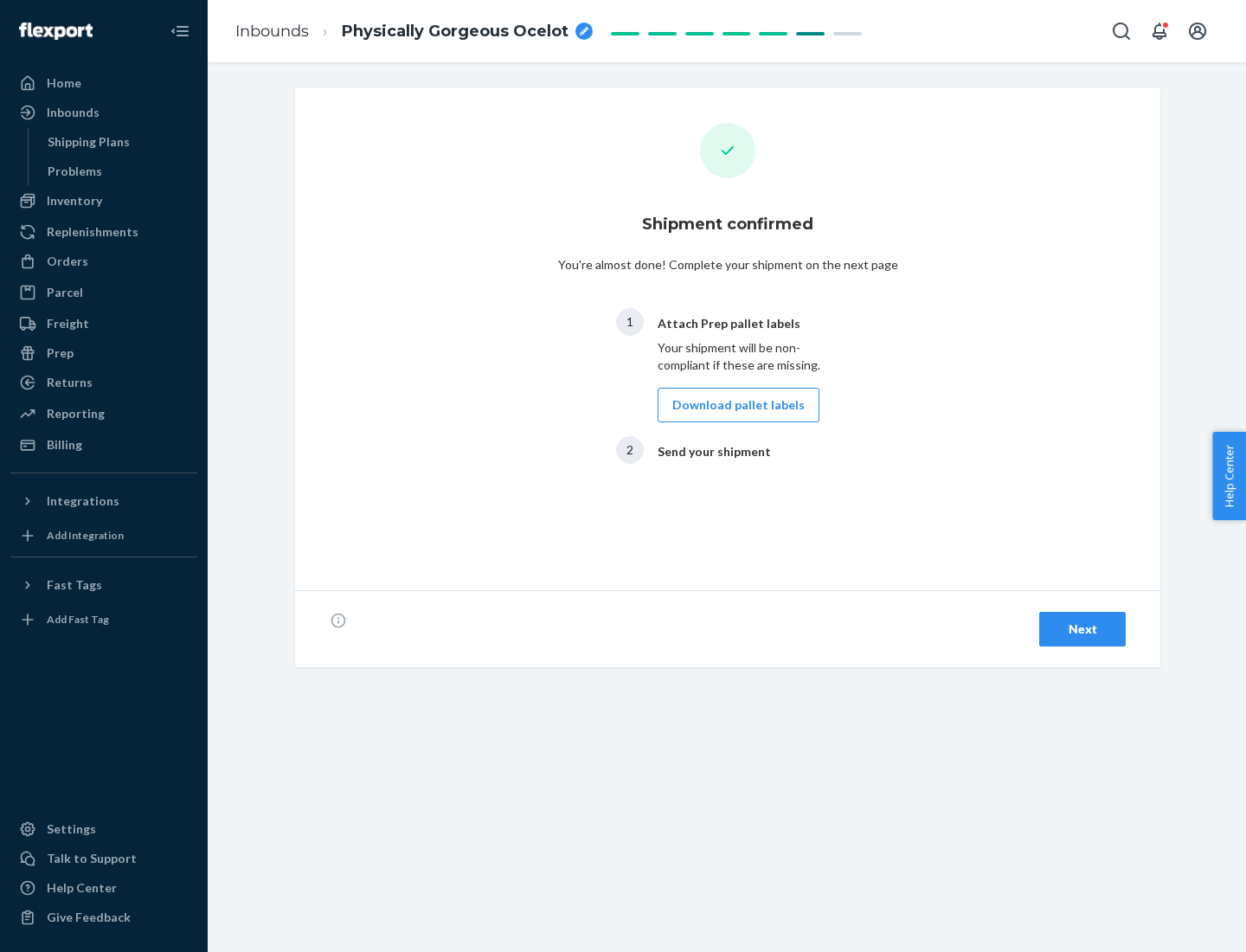
click at [1082, 629] on div "Next" at bounding box center [1083, 629] width 58 height 17
